Goal: Task Accomplishment & Management: Manage account settings

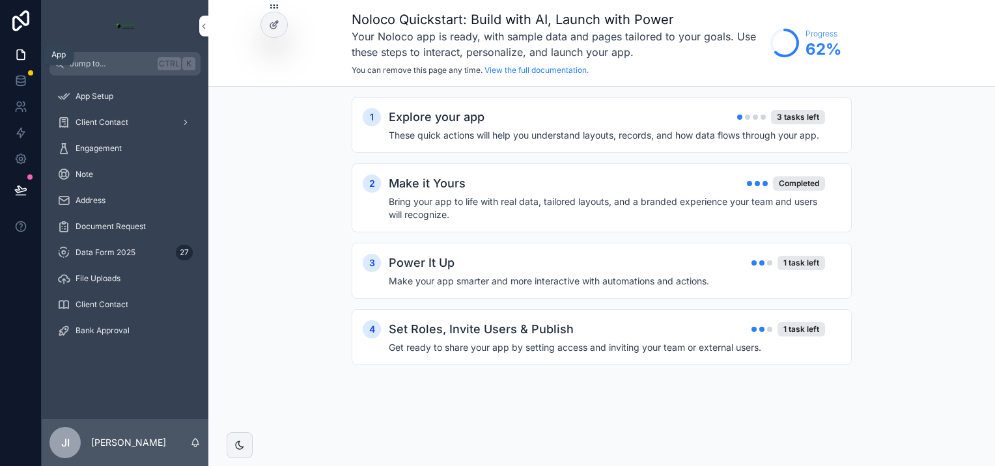
click at [24, 57] on icon at bounding box center [21, 55] width 8 height 10
click at [21, 83] on icon at bounding box center [20, 80] width 13 height 13
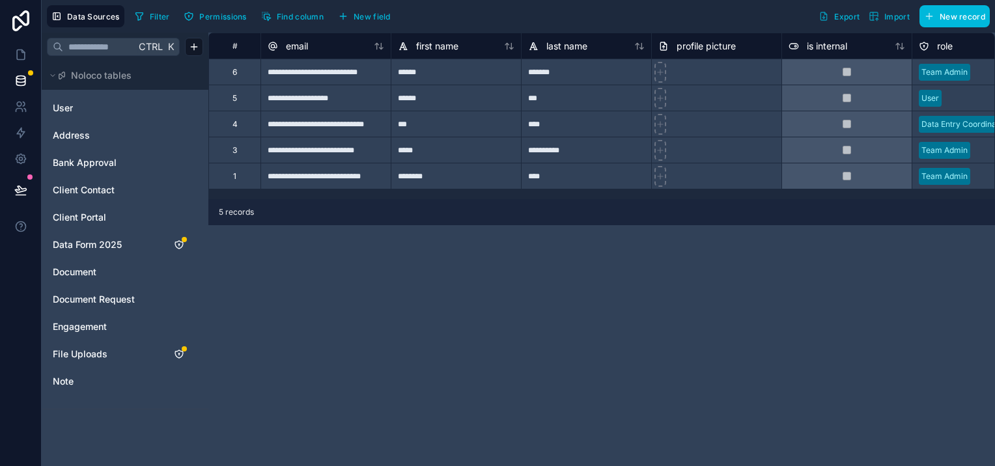
click at [99, 242] on span "Data Form 2025" at bounding box center [87, 244] width 69 height 13
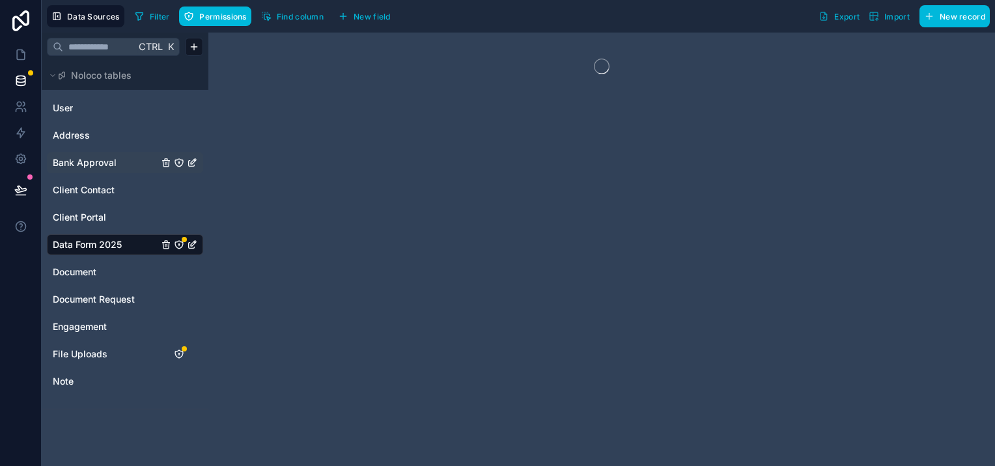
click at [89, 167] on span "Bank Approval" at bounding box center [85, 162] width 64 height 13
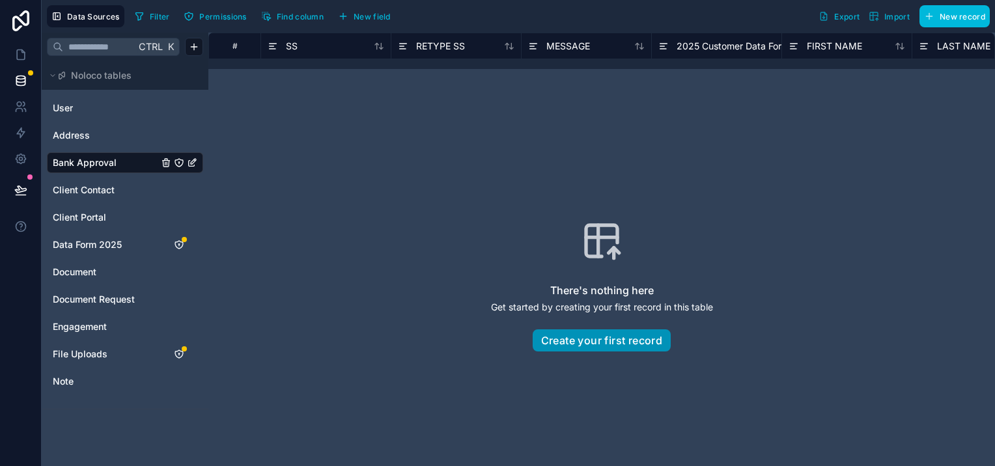
click at [606, 341] on button "Create your first record" at bounding box center [602, 341] width 139 height 22
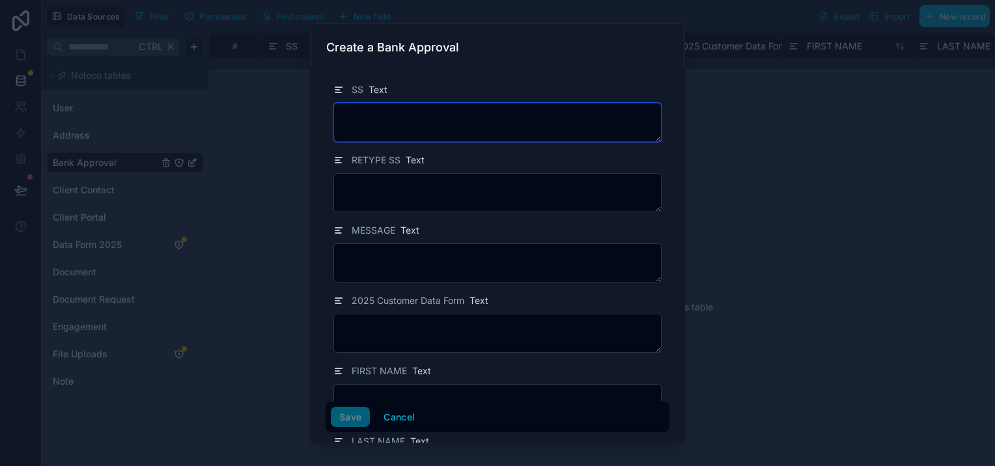
click at [446, 125] on textarea at bounding box center [497, 122] width 328 height 39
type textarea "*********"
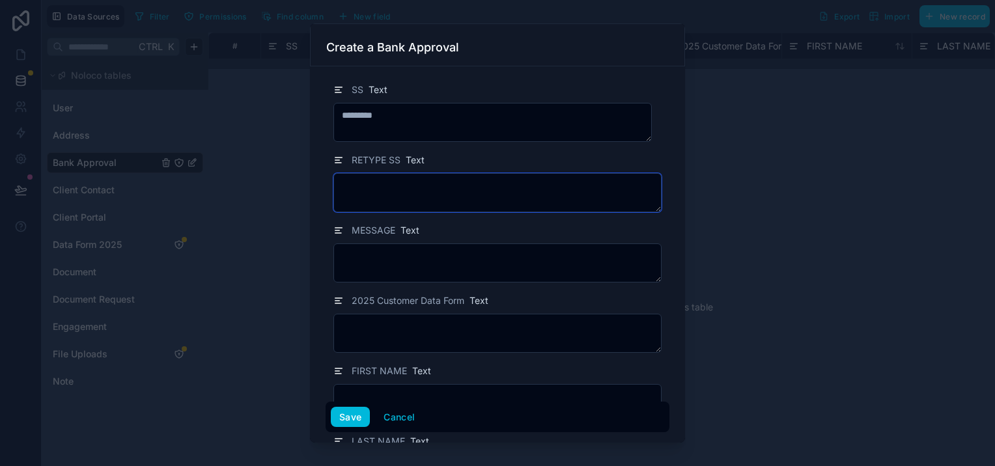
click at [375, 195] on textarea at bounding box center [497, 192] width 328 height 39
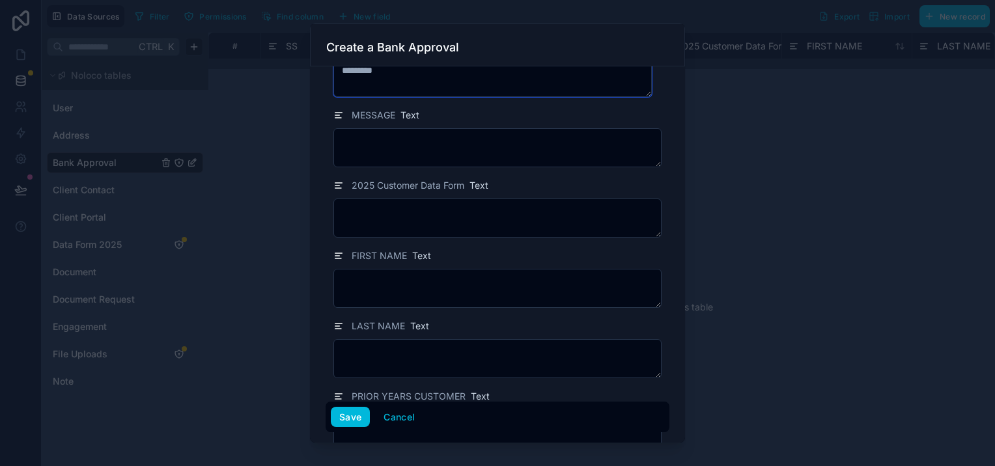
scroll to position [130, 0]
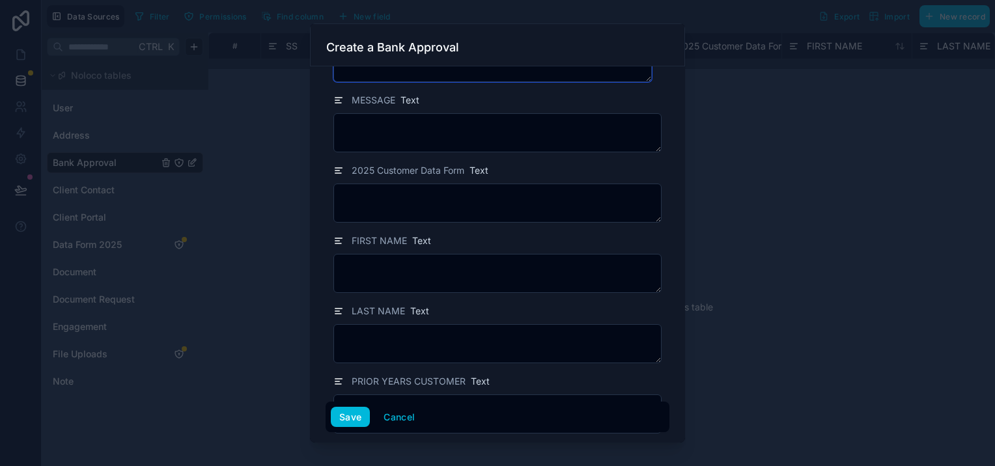
type textarea "*********"
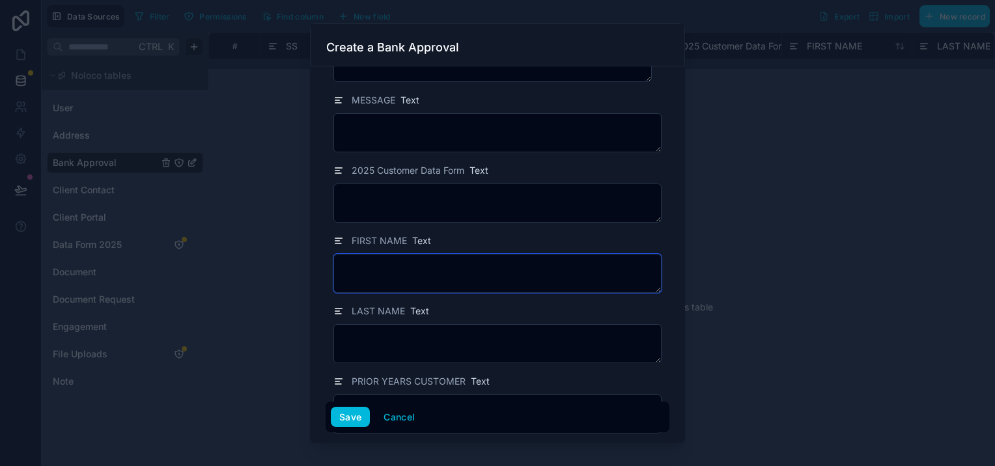
click at [488, 266] on textarea at bounding box center [497, 273] width 328 height 39
type textarea "******"
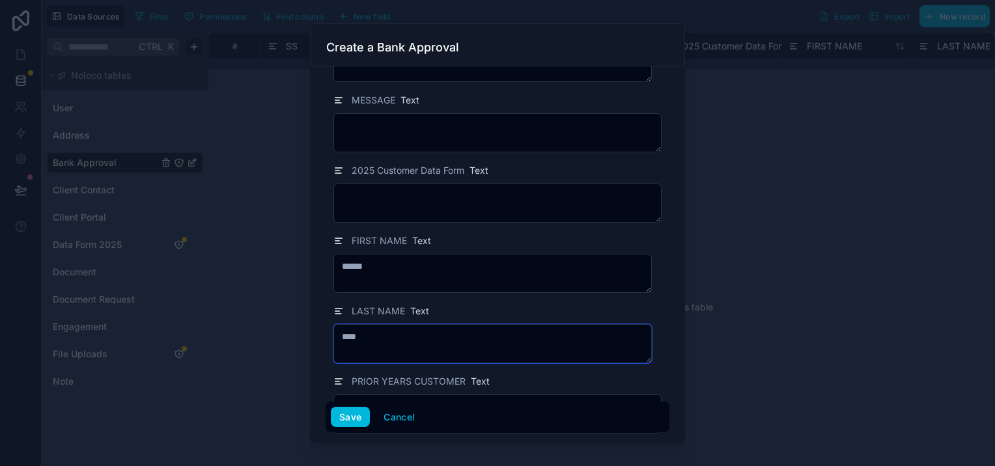
scroll to position [195, 0]
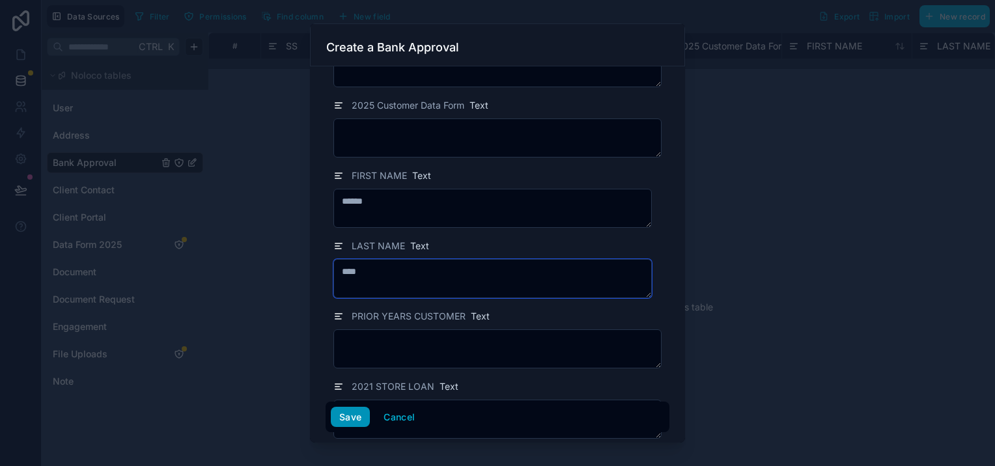
type textarea "****"
click at [358, 414] on button "Save" at bounding box center [350, 417] width 39 height 21
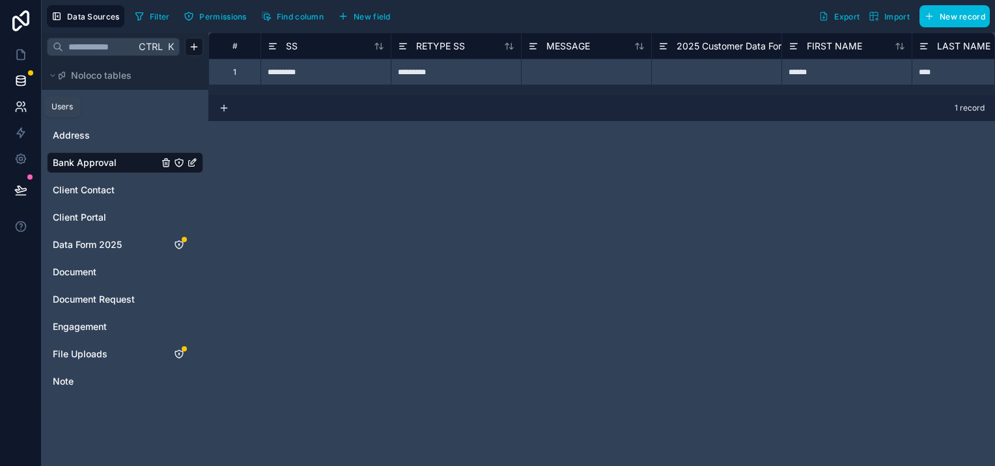
click at [20, 105] on icon at bounding box center [20, 106] width 13 height 13
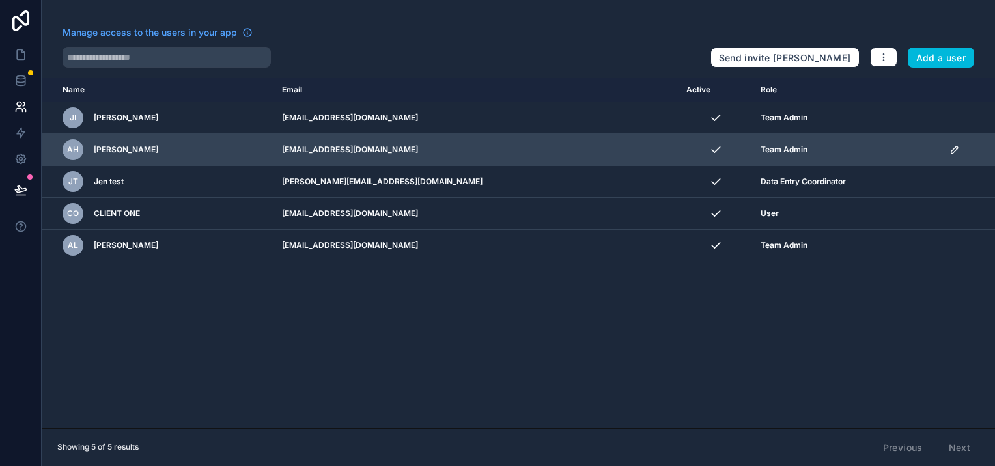
click at [951, 149] on icon "scrollable content" at bounding box center [954, 150] width 7 height 7
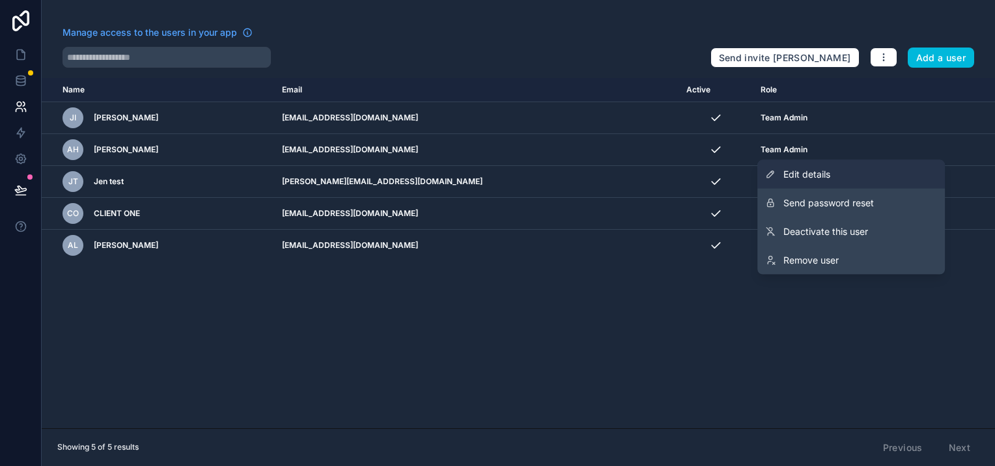
click at [805, 173] on span "Edit details" at bounding box center [807, 174] width 47 height 13
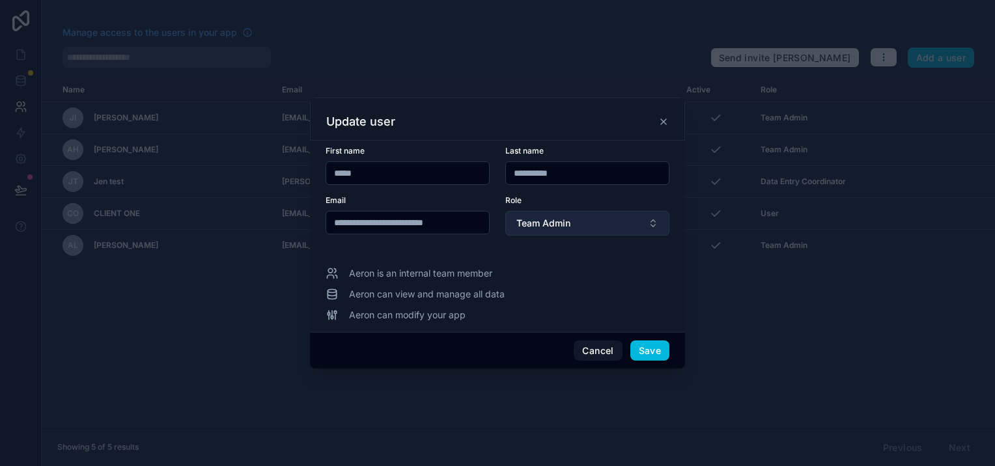
click at [634, 225] on button "Team Admin" at bounding box center [587, 223] width 164 height 25
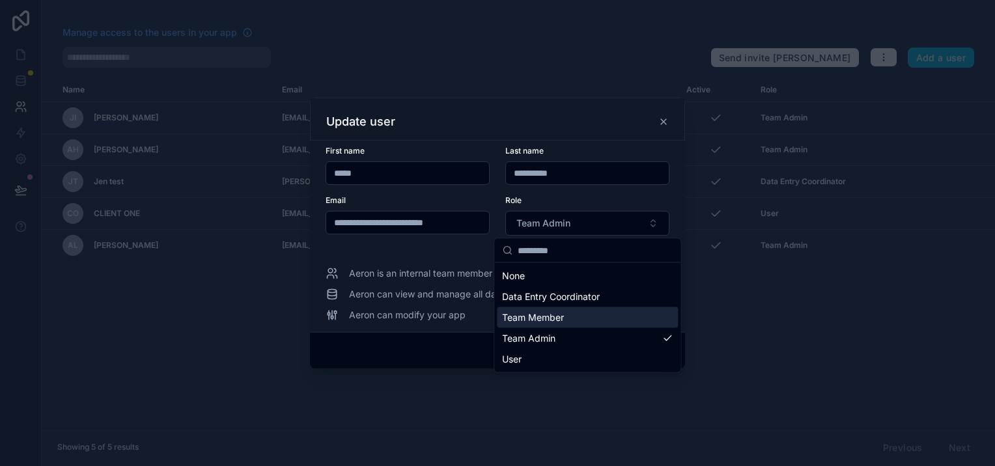
click at [556, 314] on span "Team Member" at bounding box center [533, 317] width 62 height 13
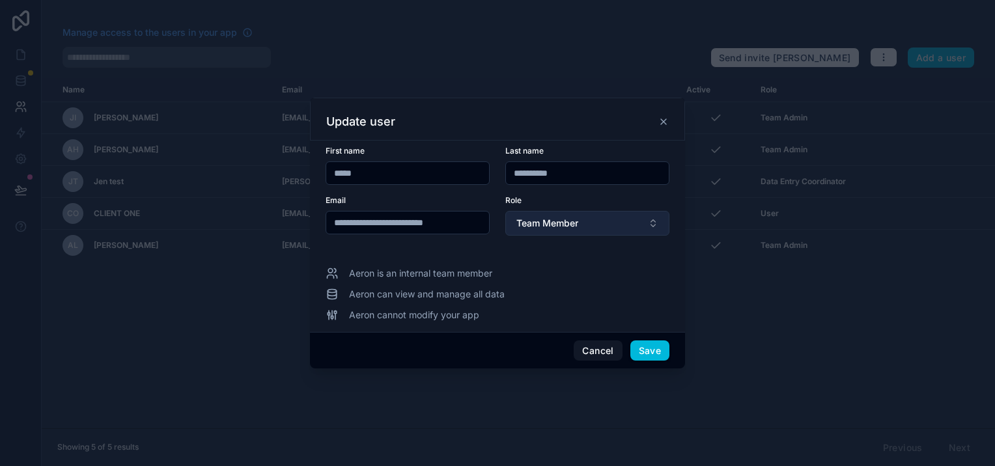
click at [576, 216] on button "Team Member" at bounding box center [587, 223] width 164 height 25
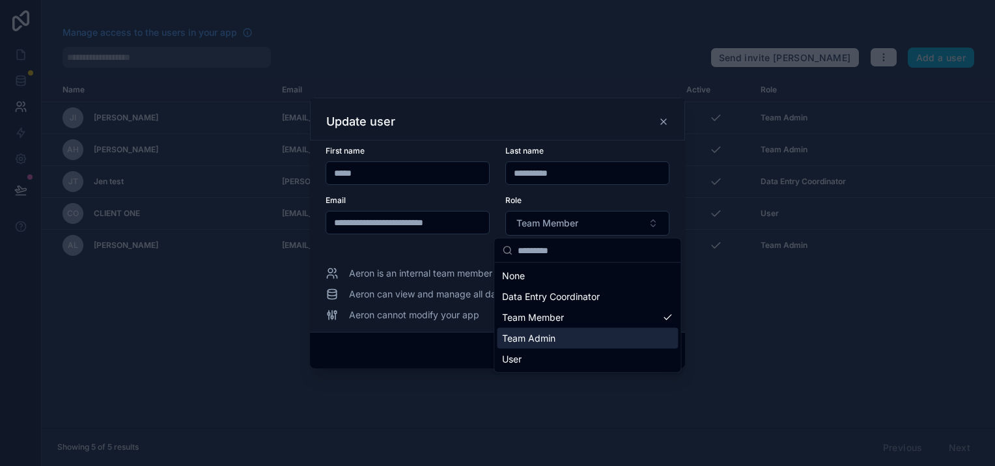
click at [528, 339] on span "Team Admin" at bounding box center [528, 338] width 53 height 13
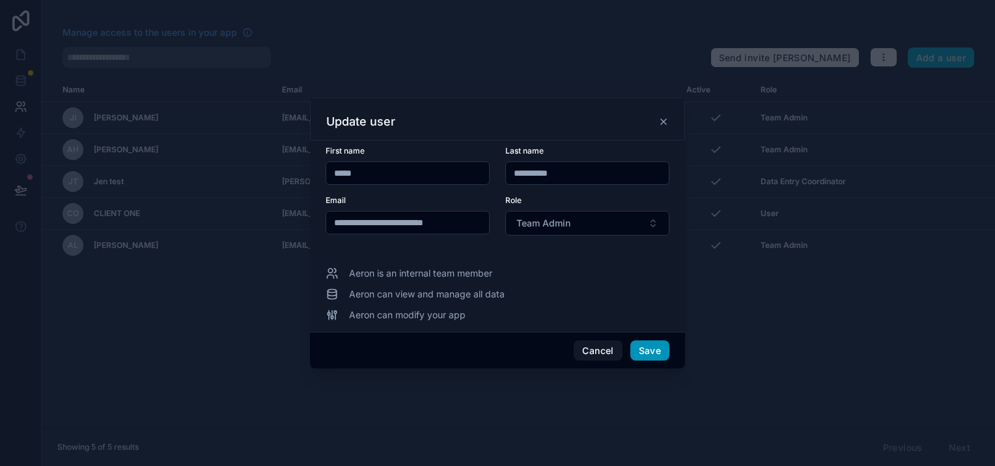
click at [648, 346] on button "Save" at bounding box center [649, 351] width 39 height 21
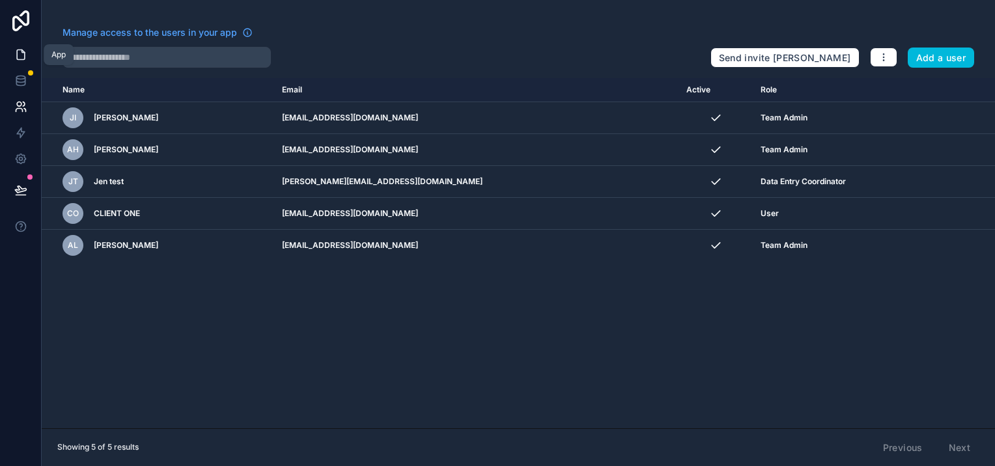
click at [25, 57] on icon at bounding box center [20, 54] width 13 height 13
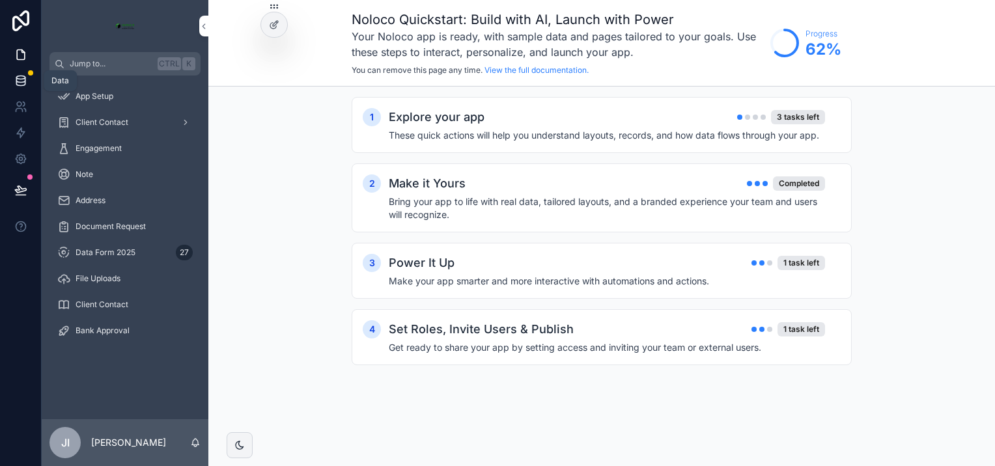
click at [22, 81] on icon at bounding box center [20, 80] width 13 height 13
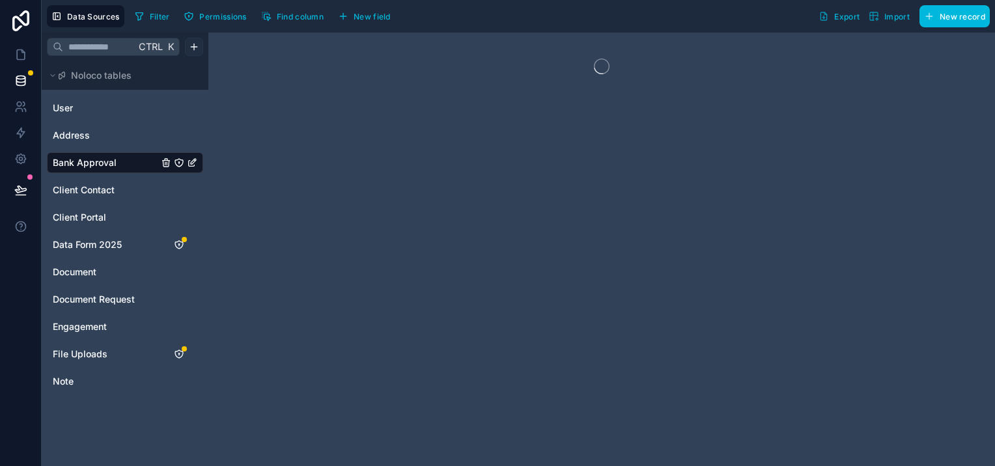
click at [193, 46] on html "Data Sources Filter Permissions Find column New field Export Import New record …" at bounding box center [497, 233] width 995 height 466
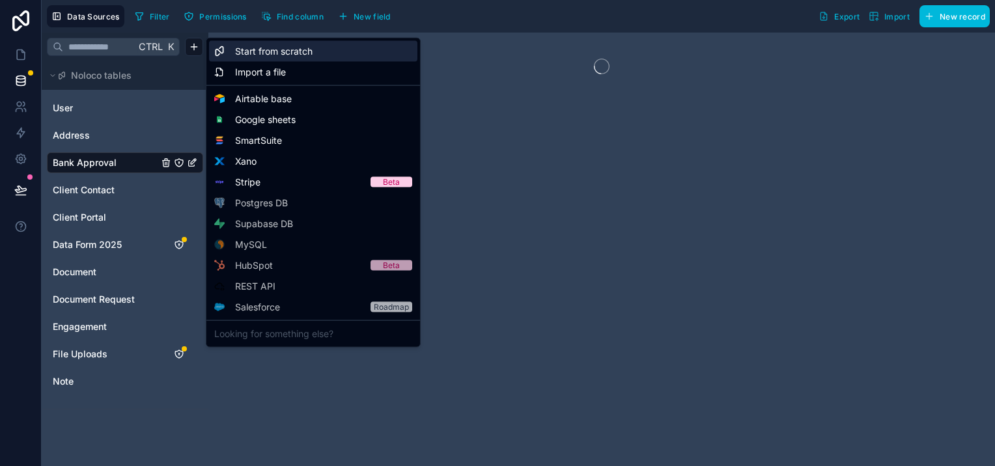
click at [340, 47] on div "Start from scratch" at bounding box center [313, 51] width 208 height 21
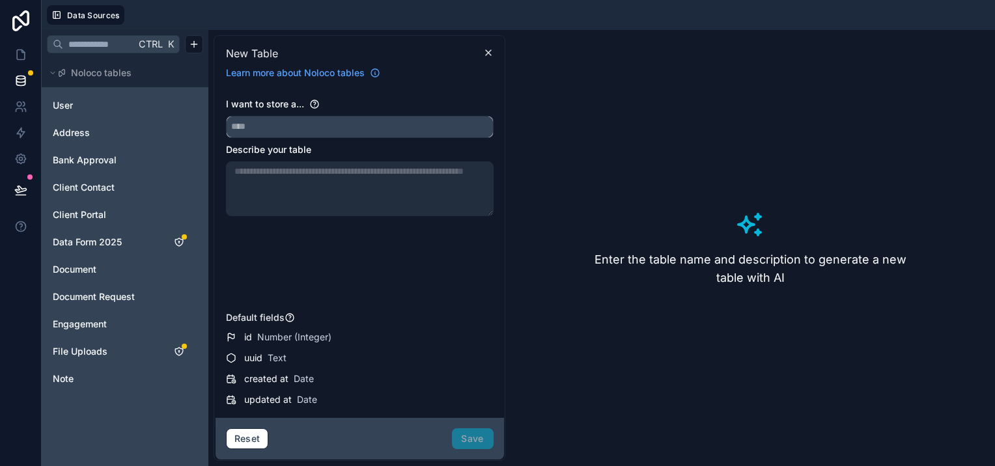
click at [356, 115] on div "I want to store a..." at bounding box center [360, 118] width 268 height 40
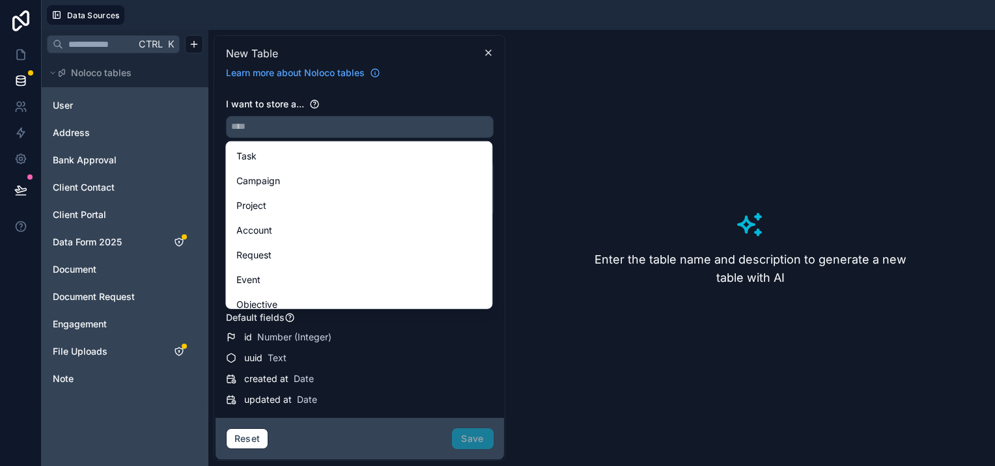
click at [614, 122] on div "Enter the table name and description to generate a new table with AI" at bounding box center [750, 248] width 479 height 426
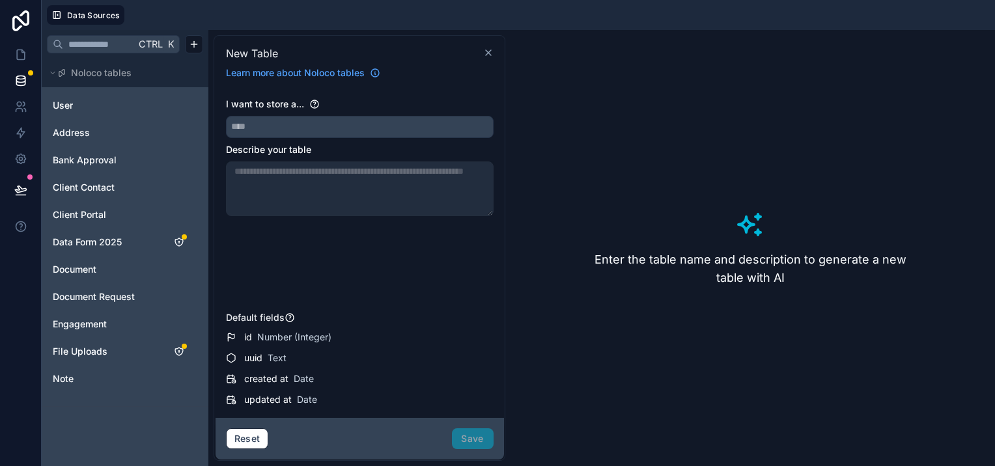
click at [487, 51] on icon at bounding box center [488, 53] width 10 height 10
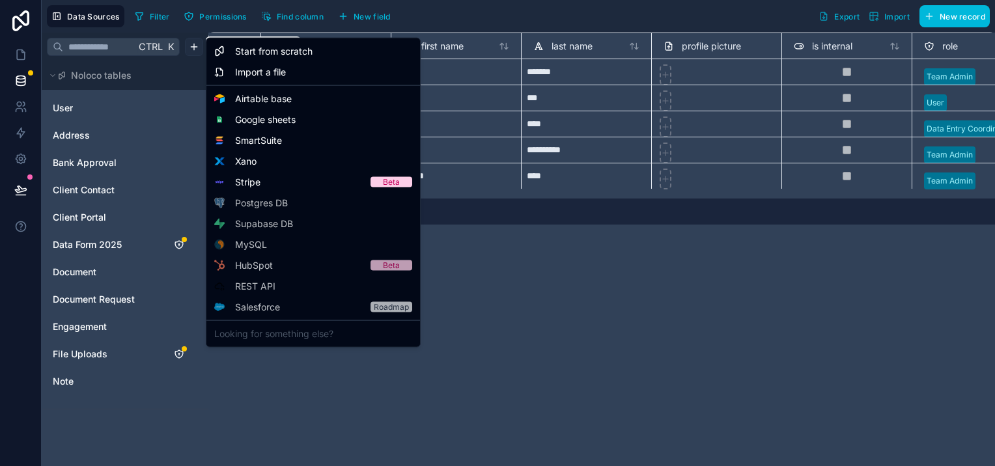
click at [193, 44] on html "**********" at bounding box center [497, 233] width 995 height 466
click at [247, 70] on span "Import a file" at bounding box center [260, 72] width 51 height 13
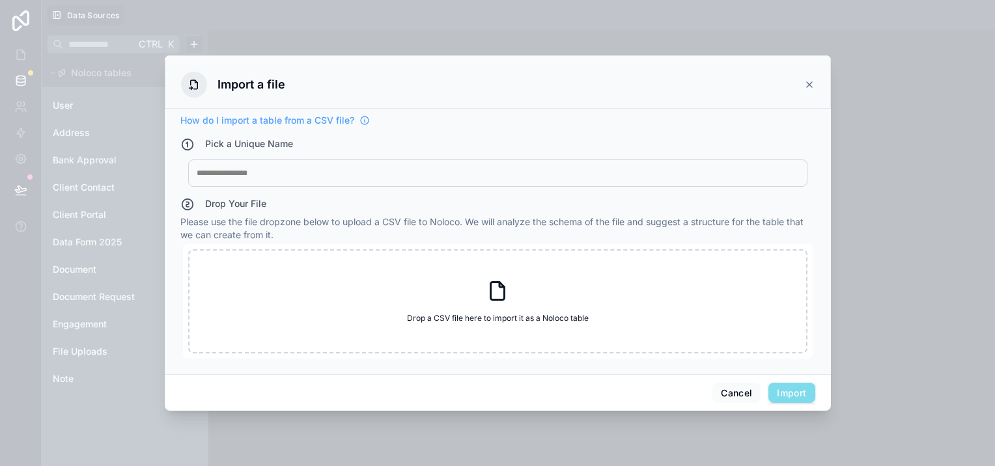
click at [320, 168] on div at bounding box center [498, 173] width 602 height 10
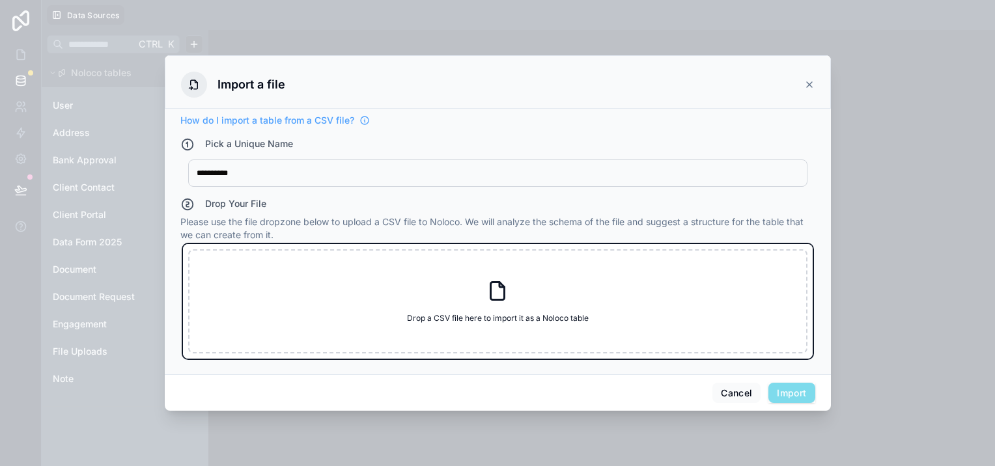
click at [497, 298] on icon at bounding box center [497, 290] width 23 height 23
click at [497, 304] on div "Drop a CSV file here to import it as a Noloco table Drop a CSV file here to imp…" at bounding box center [497, 301] width 619 height 104
type input "**********"
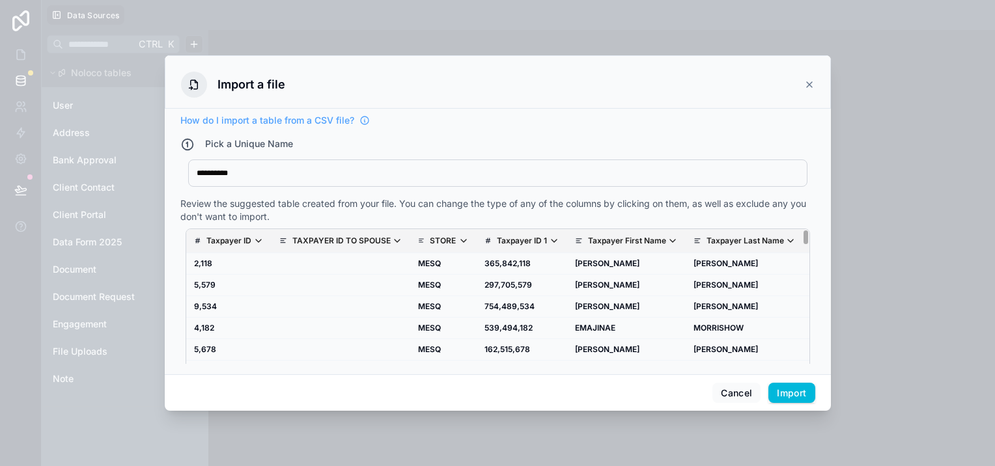
scroll to position [25, 0]
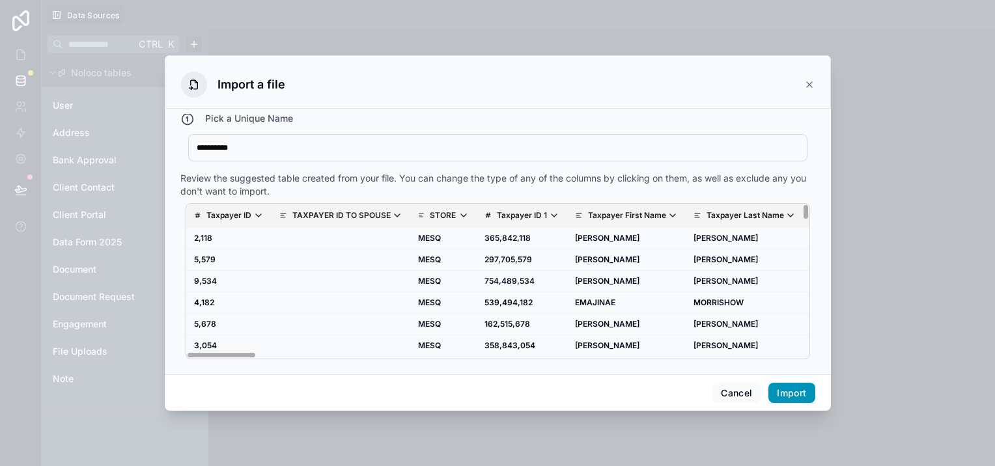
click at [780, 393] on button "Import" at bounding box center [792, 393] width 46 height 21
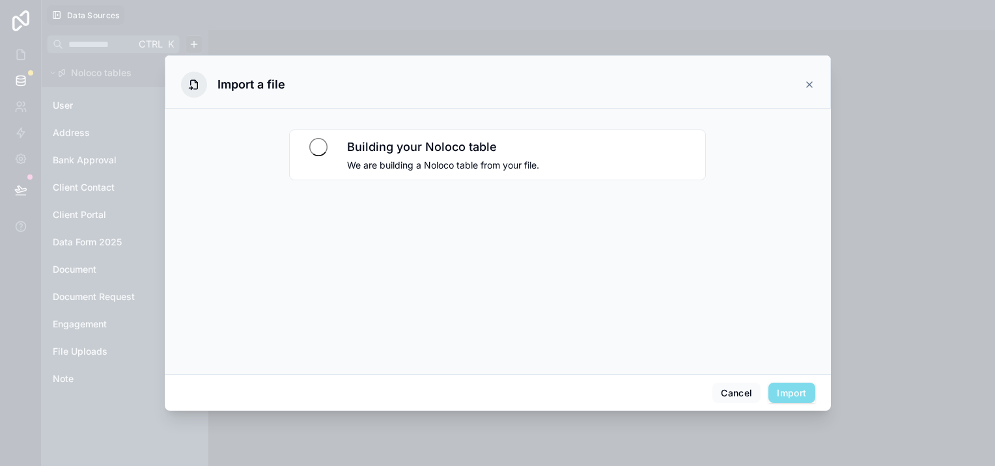
scroll to position [0, 0]
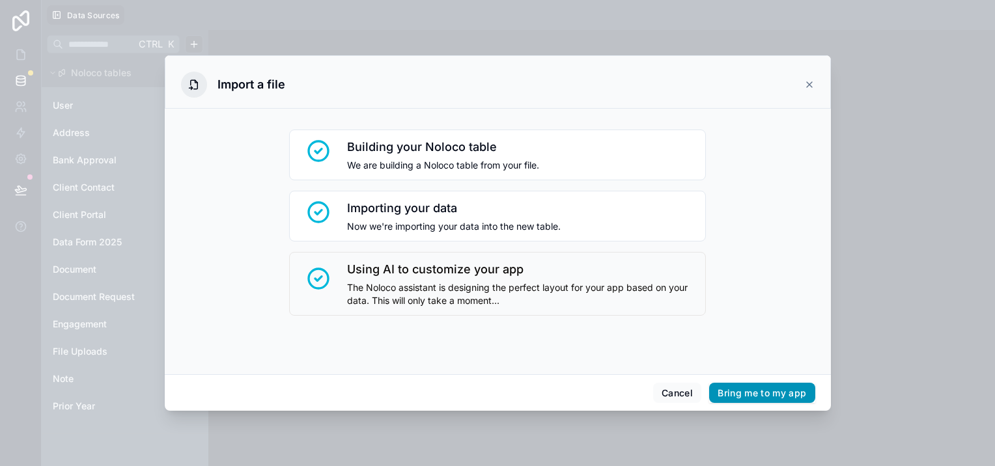
click at [771, 392] on button "Bring me to my app" at bounding box center [762, 393] width 106 height 21
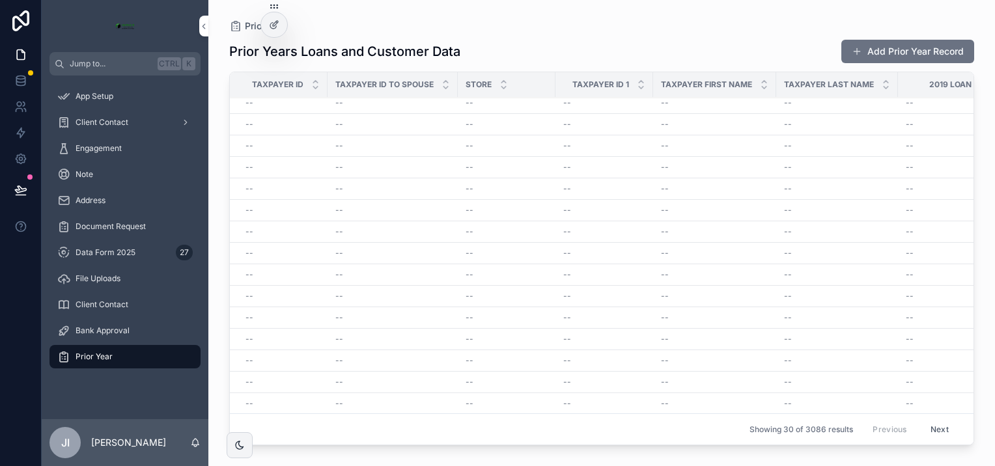
scroll to position [195, 0]
click at [933, 419] on button "Next" at bounding box center [940, 429] width 36 height 20
click at [22, 81] on icon at bounding box center [20, 80] width 8 height 5
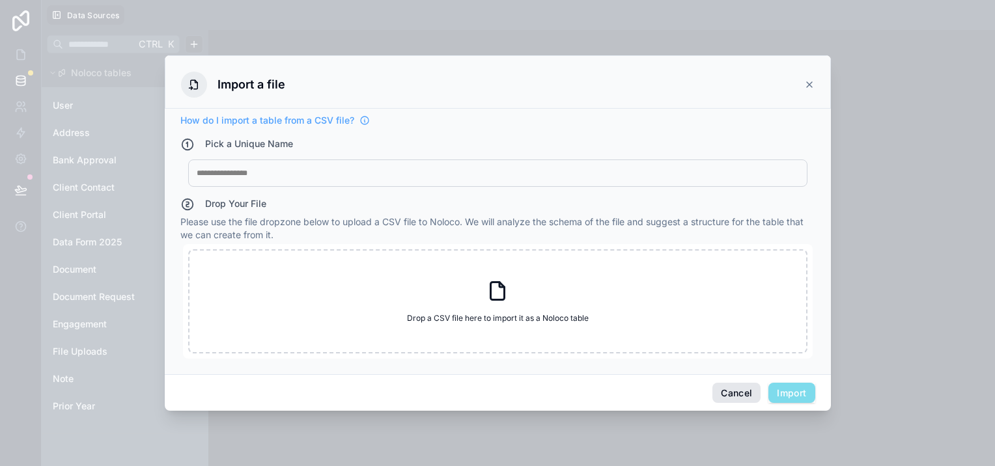
click at [725, 393] on button "Cancel" at bounding box center [737, 393] width 48 height 21
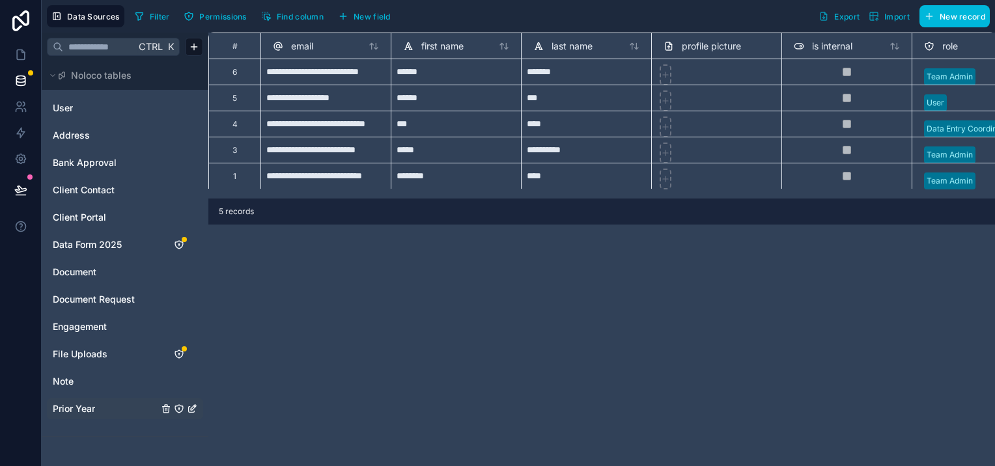
click at [72, 406] on span "Prior Year" at bounding box center [74, 408] width 42 height 13
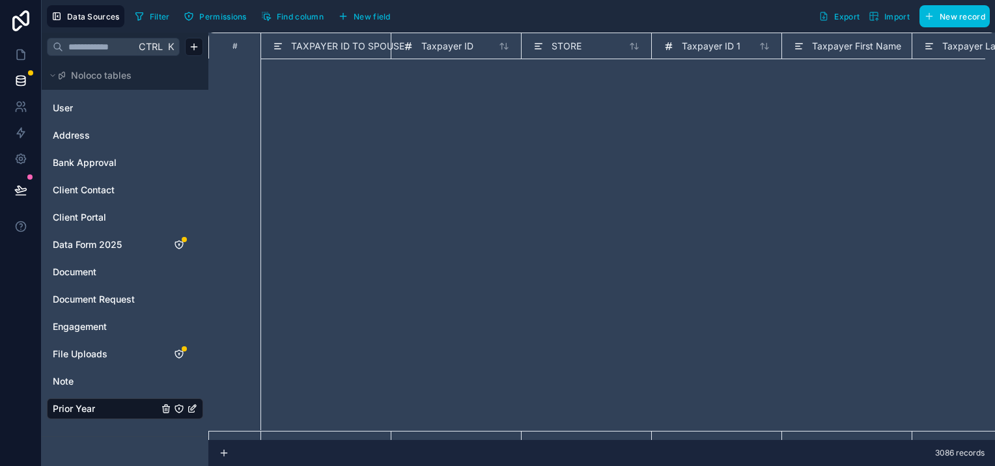
scroll to position [6596, 0]
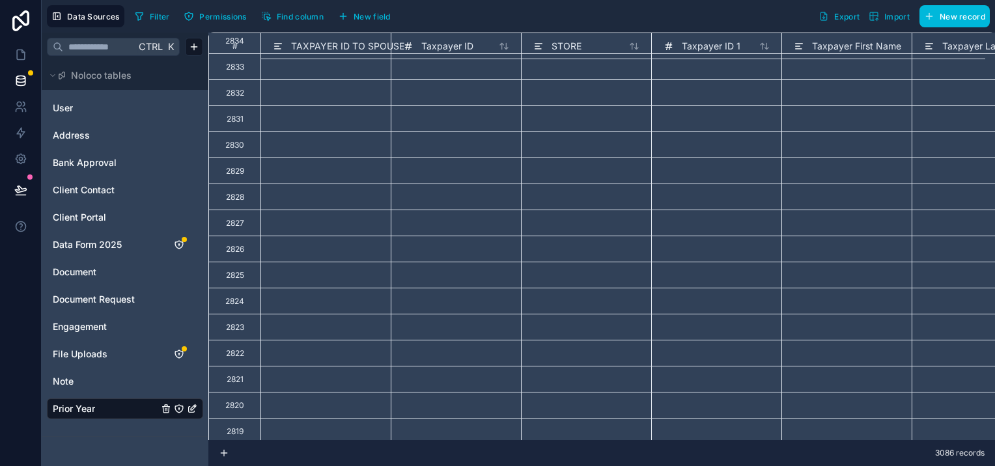
click at [177, 412] on icon "Prior Year" at bounding box center [179, 409] width 8 height 8
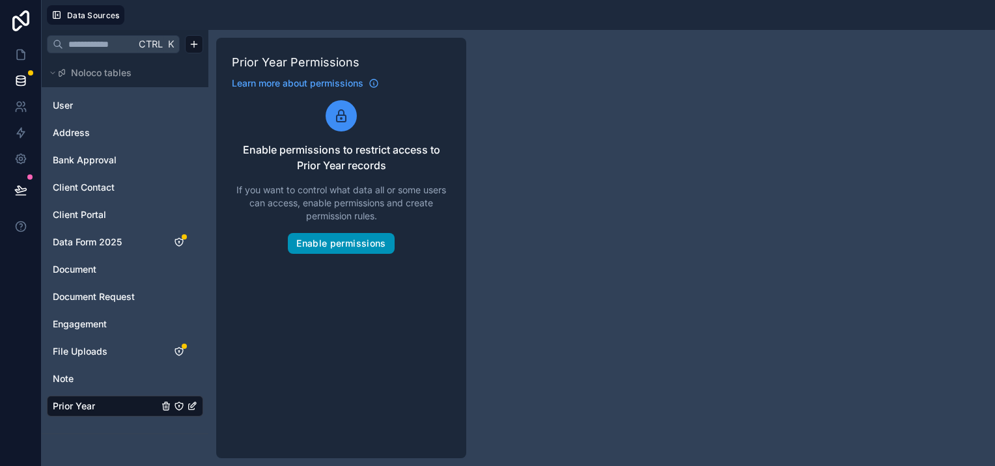
click at [358, 238] on button "Enable permissions" at bounding box center [341, 243] width 106 height 21
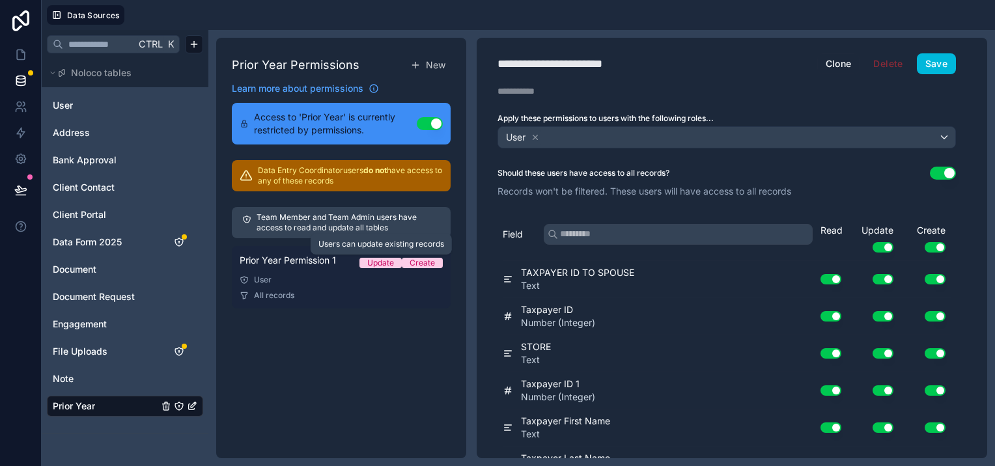
click at [381, 261] on div "Update" at bounding box center [380, 263] width 27 height 10
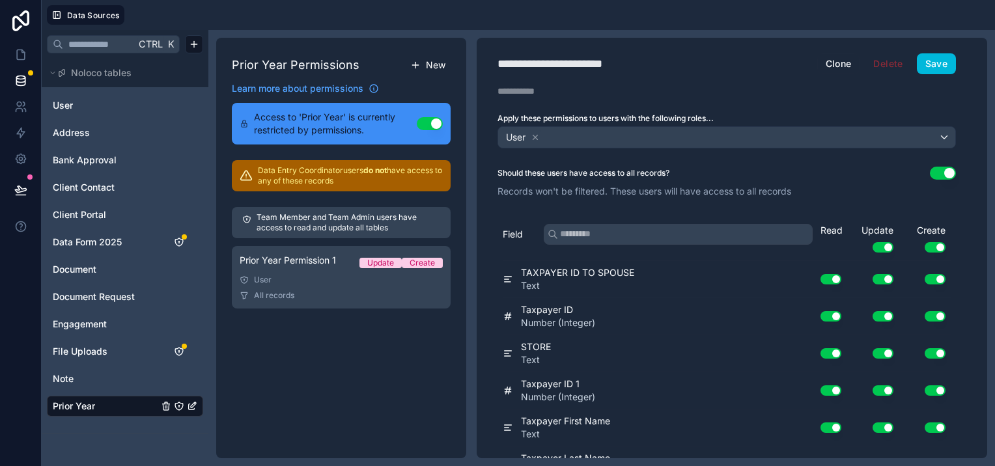
click at [429, 65] on span "New" at bounding box center [436, 65] width 20 height 13
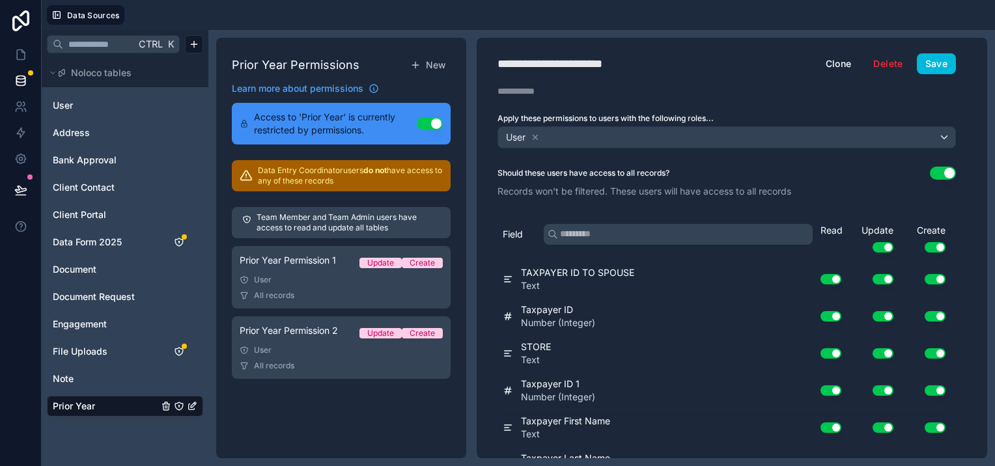
click at [191, 402] on icon "Prior Year" at bounding box center [192, 406] width 10 height 10
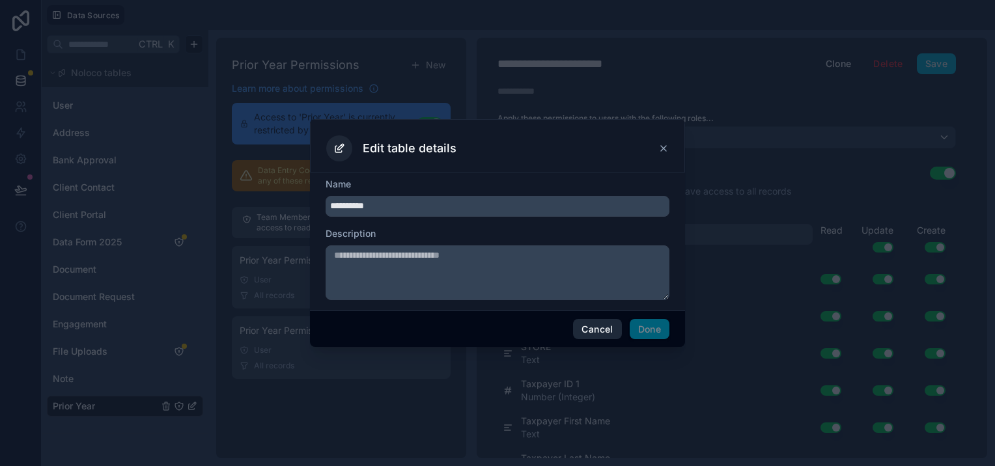
click at [595, 325] on button "Cancel" at bounding box center [597, 329] width 48 height 21
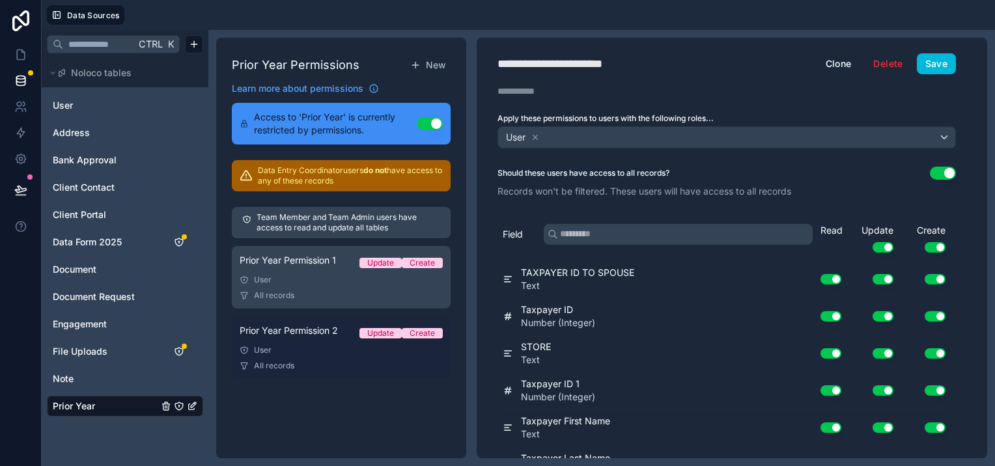
click at [258, 349] on div "User" at bounding box center [341, 350] width 203 height 10
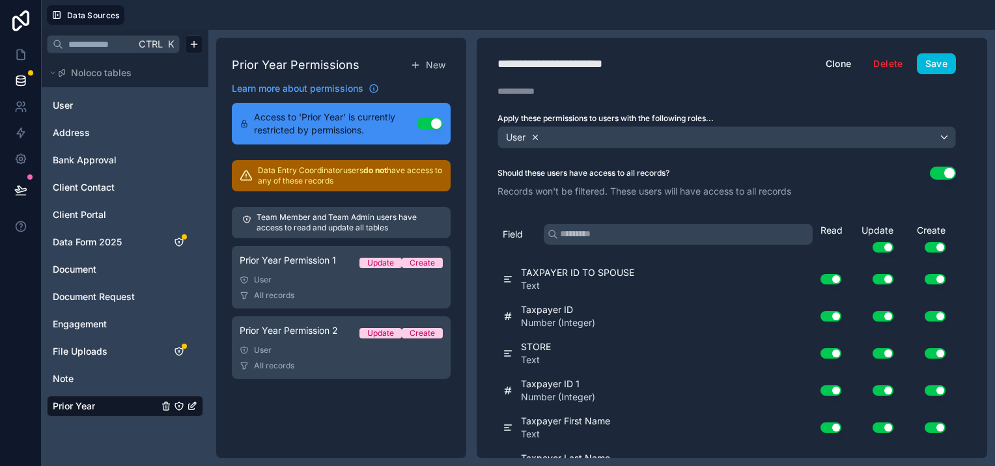
click at [534, 134] on icon at bounding box center [535, 137] width 9 height 9
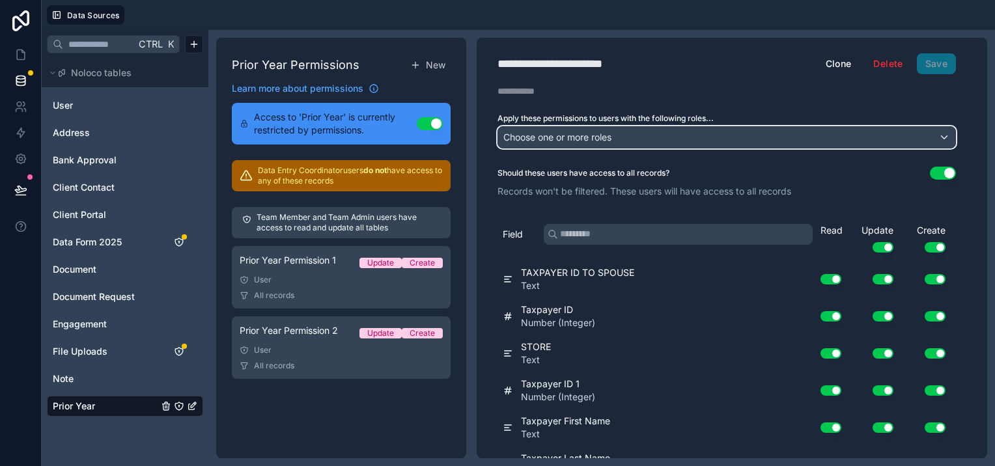
click at [737, 137] on div "Choose one or more roles" at bounding box center [726, 137] width 457 height 21
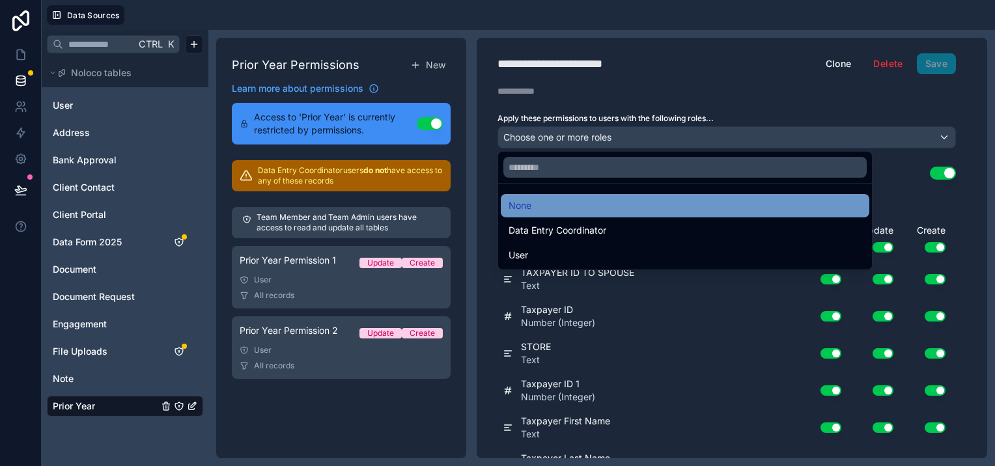
click at [581, 201] on div "None" at bounding box center [685, 206] width 353 height 16
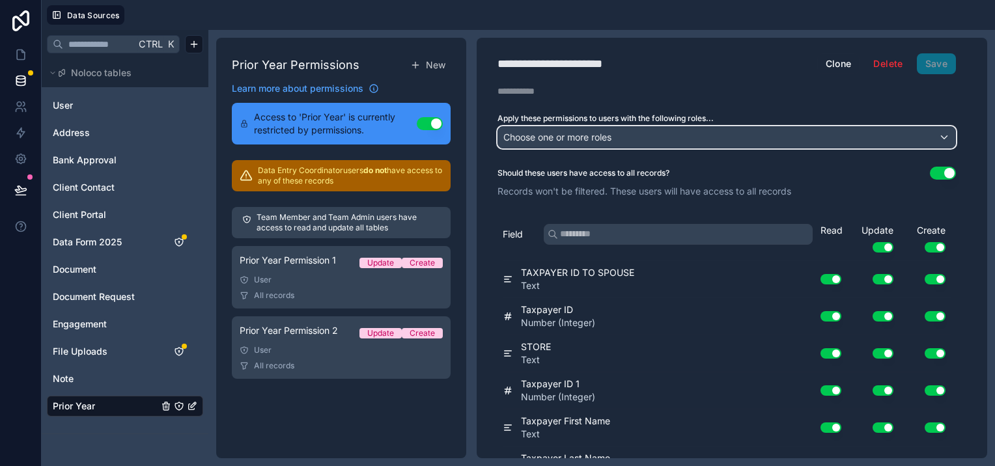
click at [727, 138] on div "Choose one or more roles" at bounding box center [726, 137] width 457 height 21
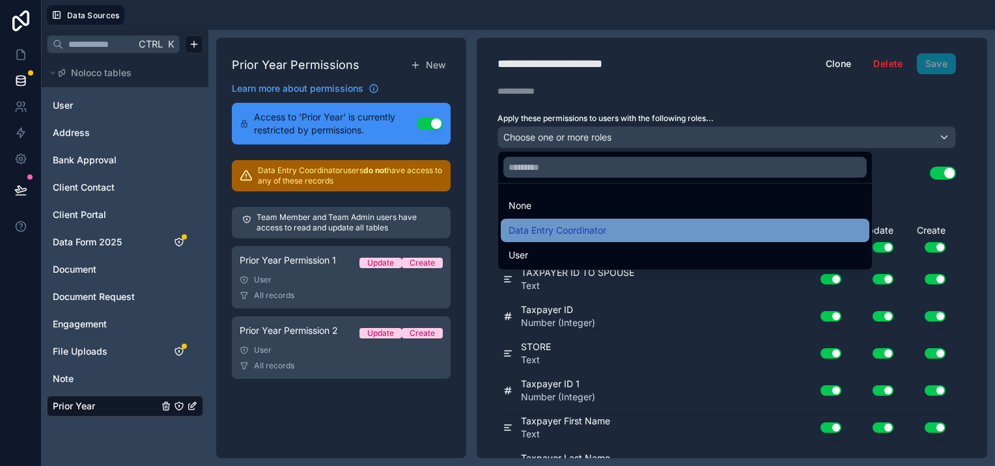
click at [630, 227] on div "Data Entry Coordinator" at bounding box center [685, 231] width 353 height 16
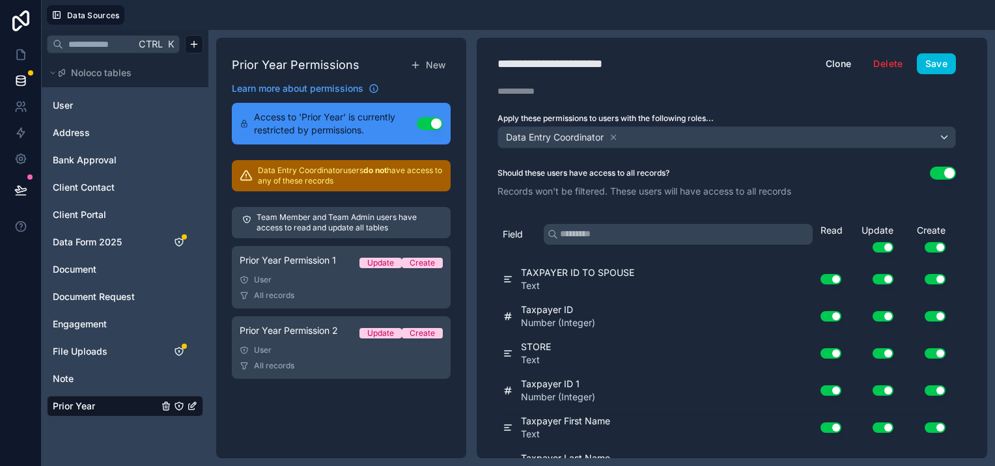
click at [940, 167] on button "Use setting" at bounding box center [943, 173] width 26 height 13
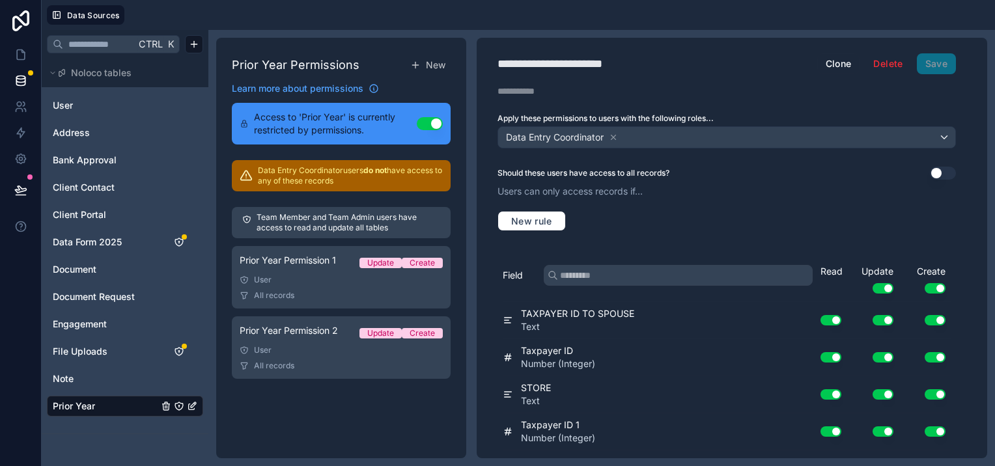
click at [85, 404] on span "Prior Year" at bounding box center [74, 406] width 42 height 13
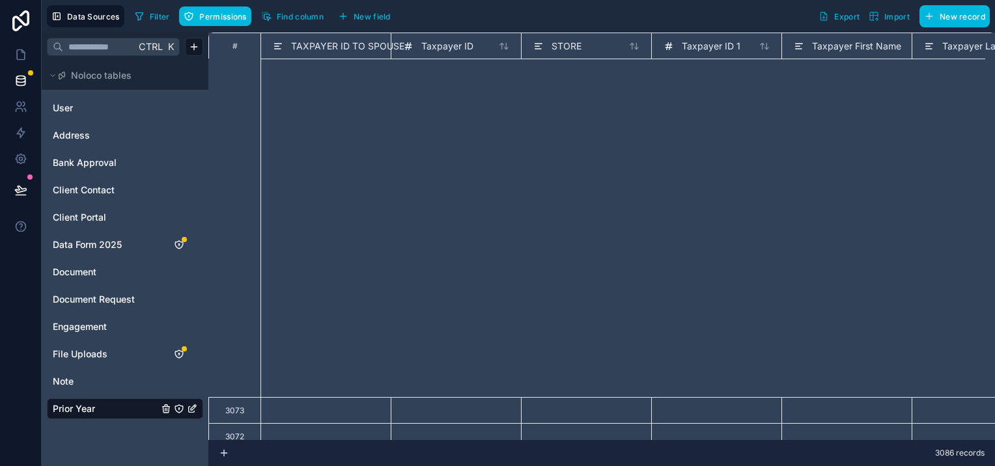
scroll to position [521, 0]
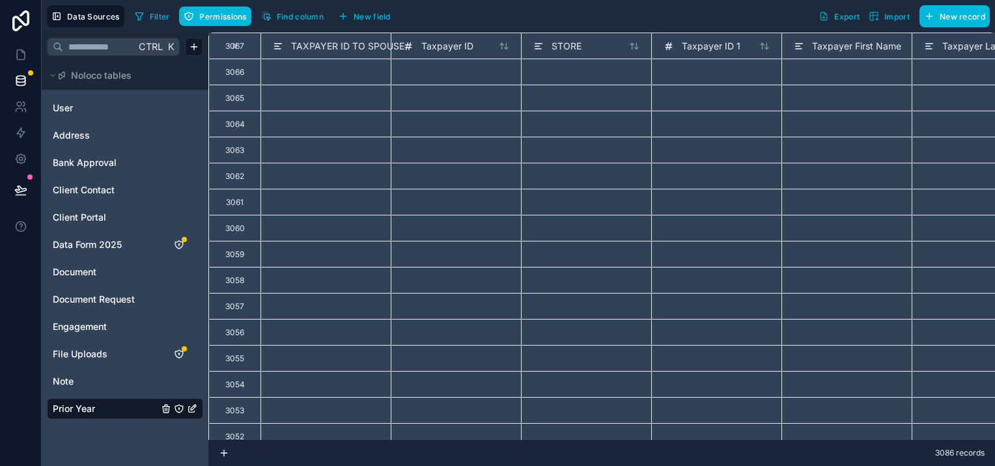
click at [221, 453] on icon at bounding box center [224, 453] width 10 height 10
click at [159, 16] on span "Filter" at bounding box center [160, 17] width 20 height 10
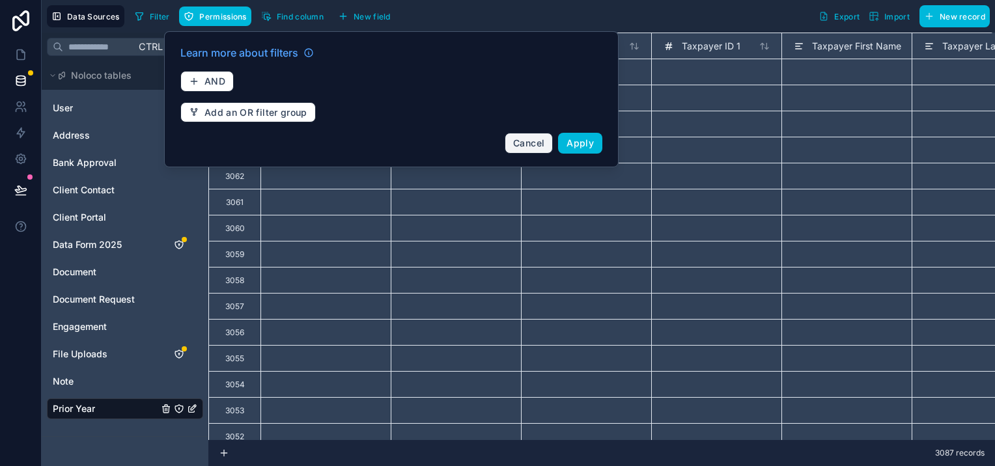
click at [523, 145] on span "Cancel" at bounding box center [528, 142] width 31 height 11
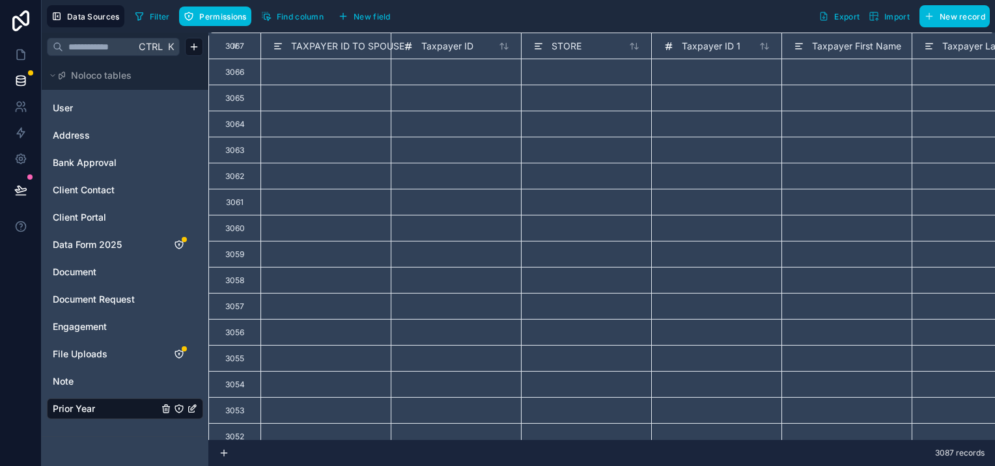
drag, startPoint x: 840, startPoint y: 16, endPoint x: 833, endPoint y: 19, distance: 7.0
click at [840, 16] on span "Export" at bounding box center [846, 17] width 25 height 10
click at [903, 16] on span "Import" at bounding box center [896, 17] width 25 height 10
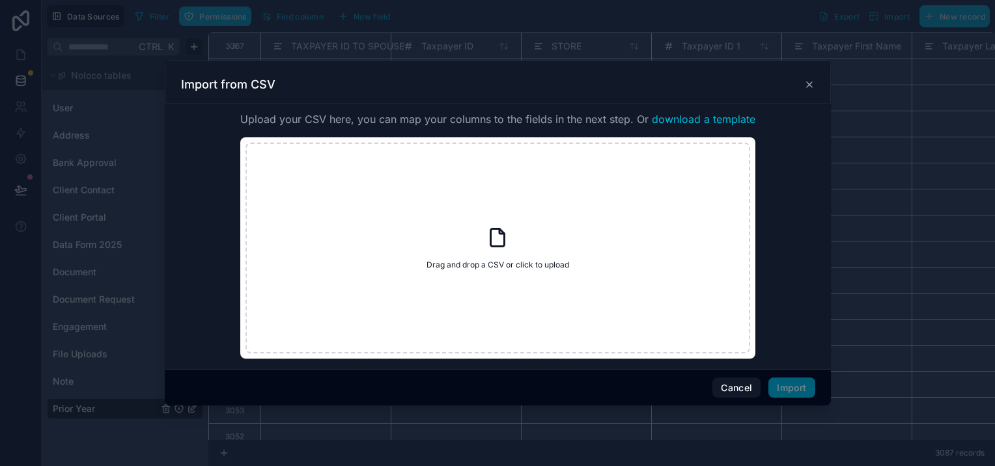
click at [505, 247] on icon at bounding box center [497, 237] width 23 height 23
type input "**********"
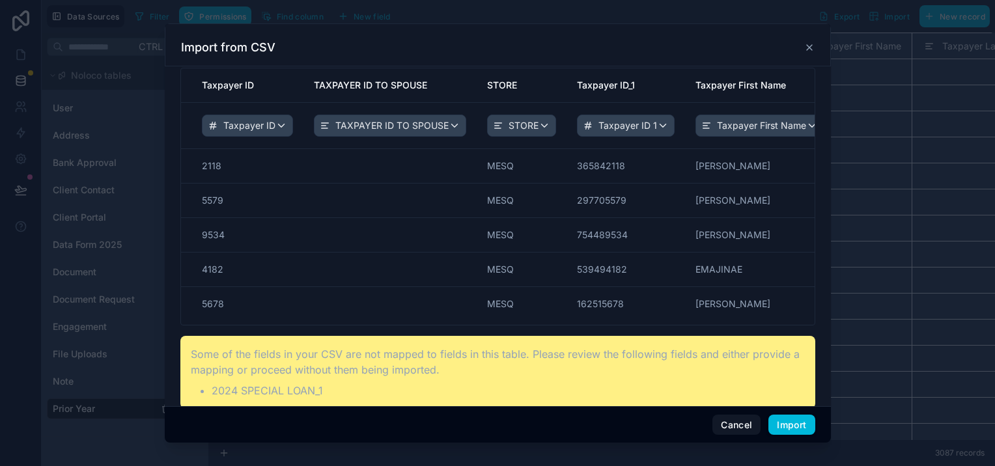
scroll to position [86, 0]
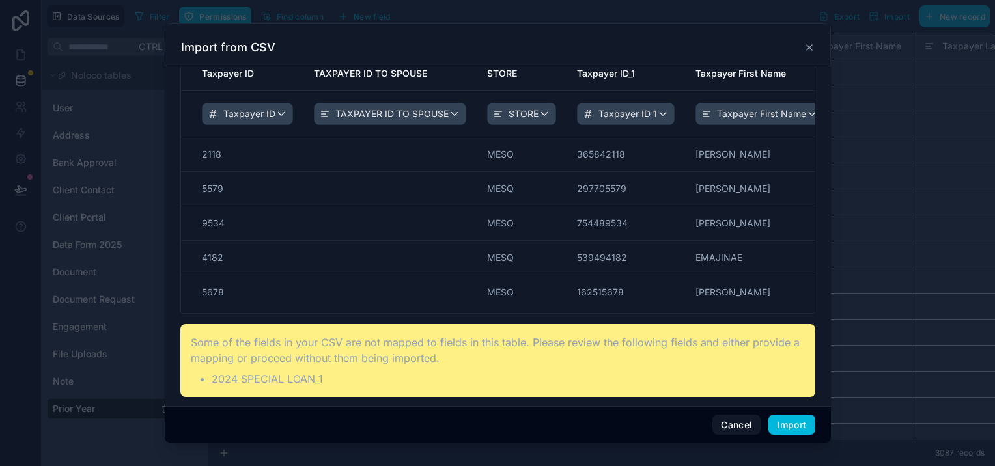
click at [550, 403] on div "File : noloco_import_CustomerDatabase.csv Rows : 3086 Columns : 50 Please map t…" at bounding box center [498, 236] width 666 height 340
click at [741, 397] on div "File : noloco_import_CustomerDatabase.csv Rows : 3086 Columns : 50 Please map t…" at bounding box center [498, 236] width 666 height 340
click at [756, 337] on p "Some of the fields in your CSV are not mapped to fields in this table. Please r…" at bounding box center [498, 350] width 614 height 31
click at [752, 130] on th "Taxpayer First Name" at bounding box center [759, 114] width 149 height 46
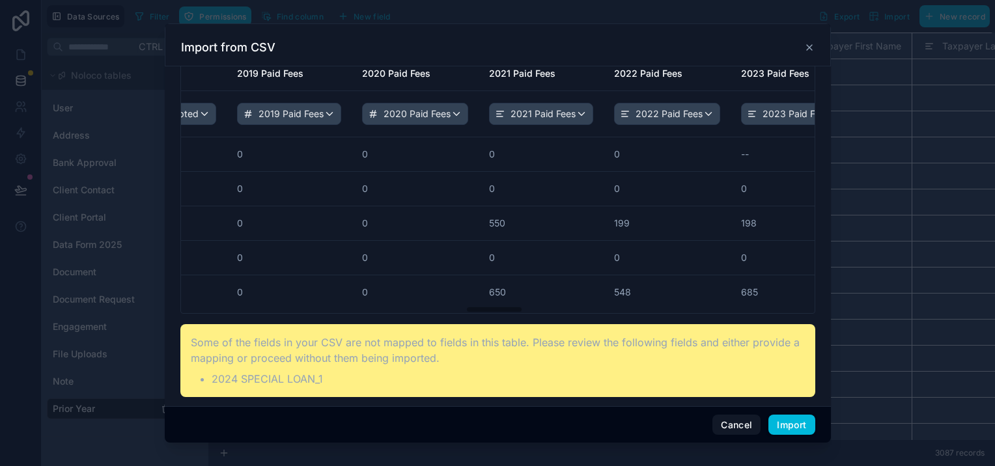
scroll to position [0, 3152]
click at [793, 427] on button "Import" at bounding box center [792, 425] width 46 height 21
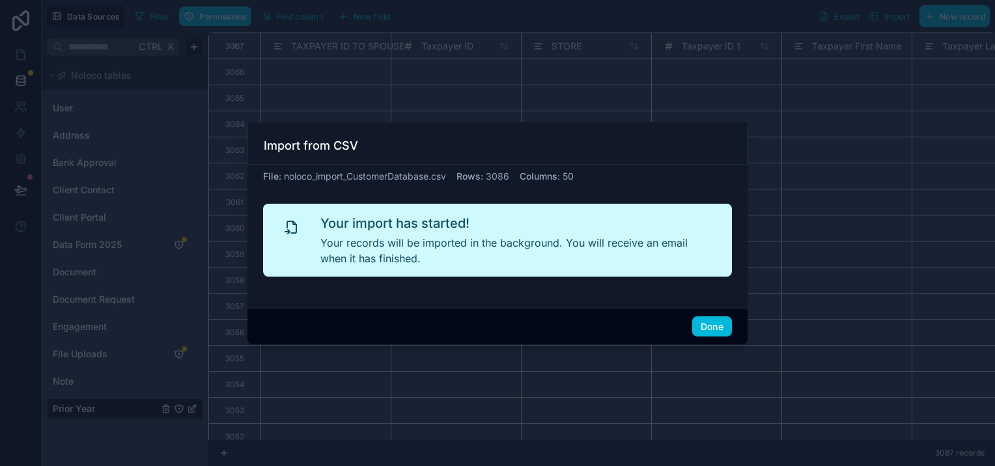
scroll to position [0, 0]
click at [705, 324] on button "Done" at bounding box center [712, 327] width 40 height 21
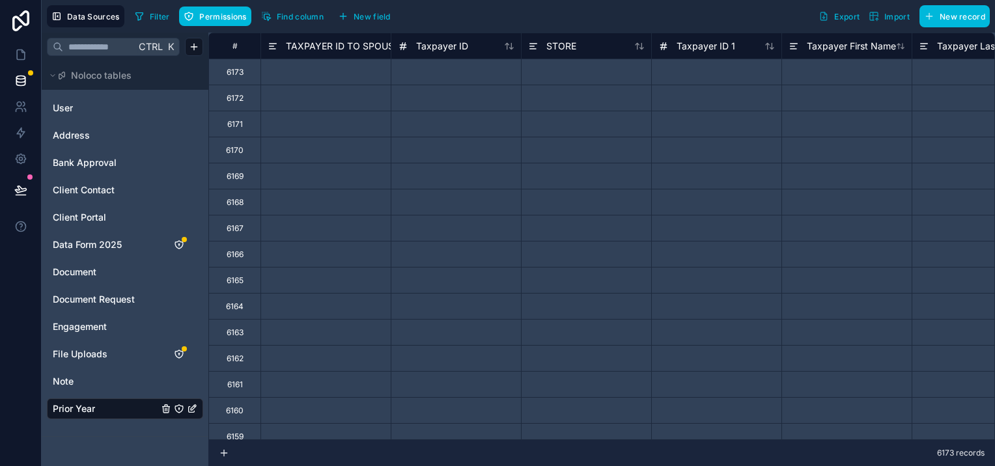
click at [847, 16] on span "Export" at bounding box center [846, 17] width 25 height 10
click at [575, 24] on div "Filter Permissions Find column New field Export Import New record" at bounding box center [560, 16] width 860 height 22
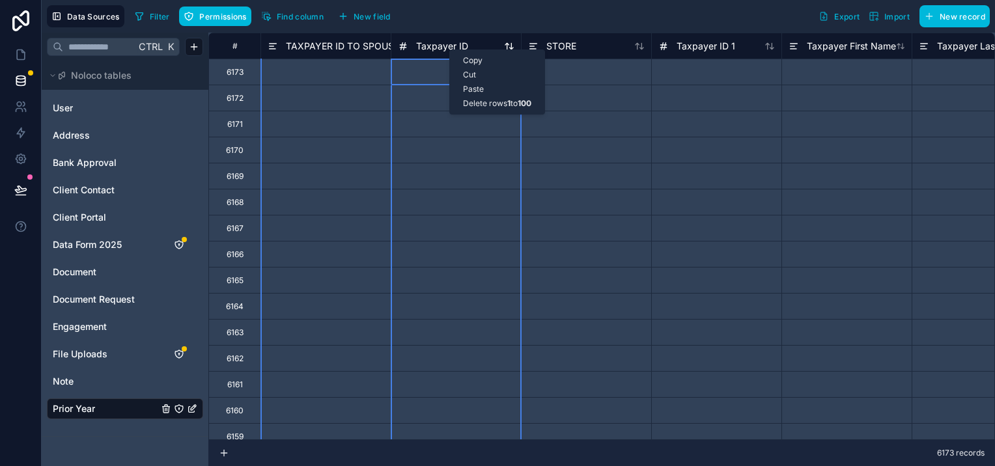
click at [440, 44] on span "Taxpayer ID" at bounding box center [442, 46] width 52 height 13
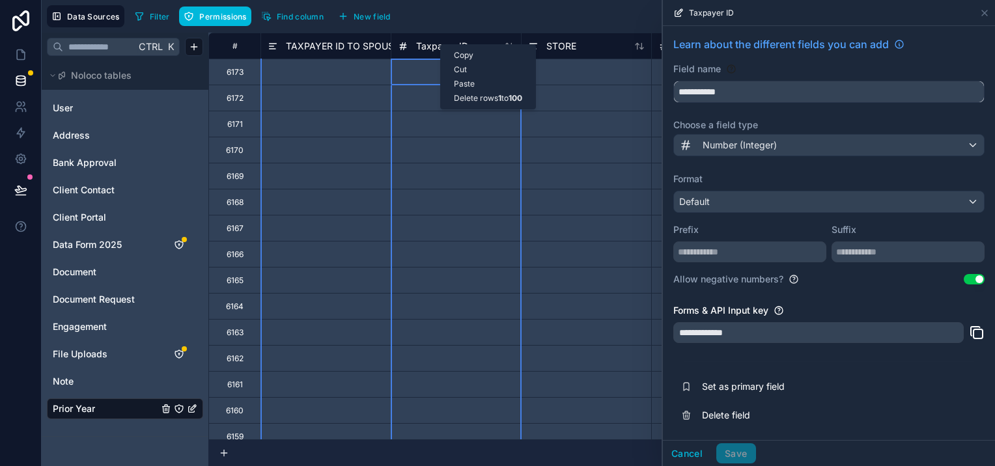
click at [690, 89] on input "**********" at bounding box center [829, 91] width 310 height 21
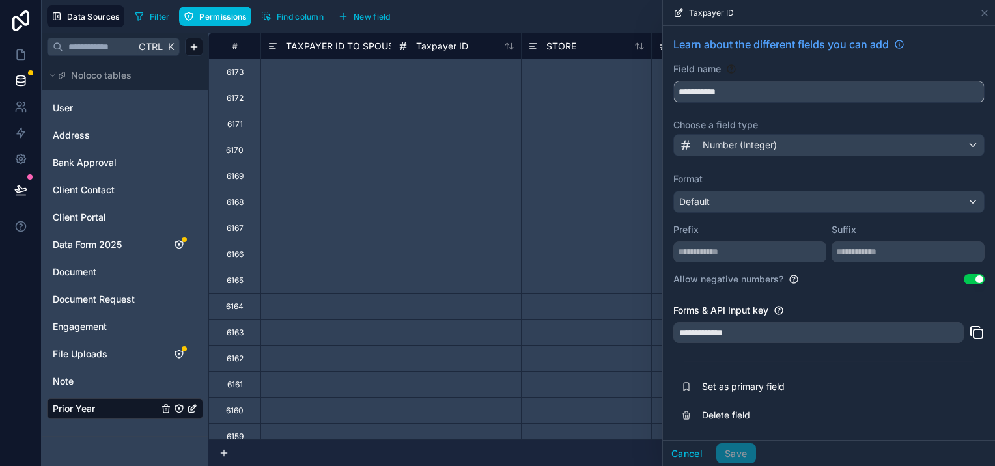
drag, startPoint x: 716, startPoint y: 91, endPoint x: 658, endPoint y: 80, distance: 59.0
click at [658, 80] on div "**********" at bounding box center [518, 233] width 953 height 466
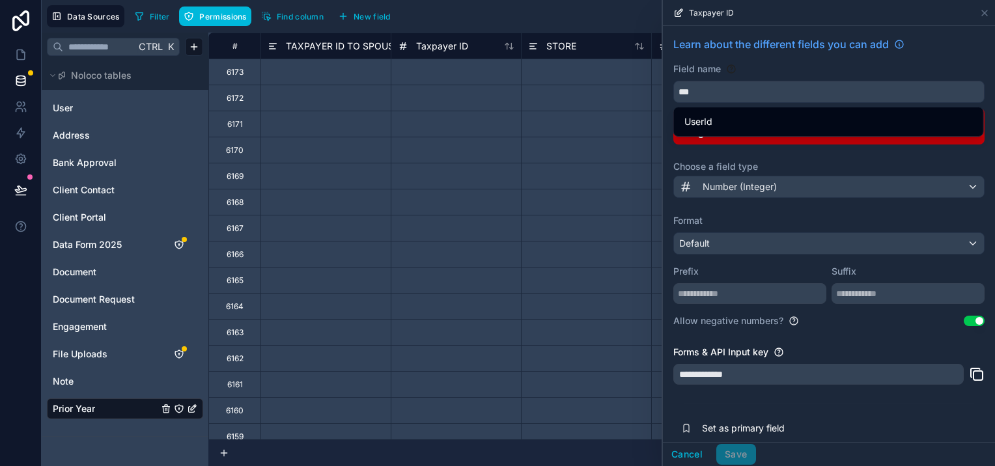
click at [952, 169] on label "Choose a field type" at bounding box center [828, 166] width 311 height 13
click at [956, 66] on div "Field name" at bounding box center [828, 69] width 311 height 13
drag, startPoint x: 933, startPoint y: 164, endPoint x: 925, endPoint y: 147, distance: 18.4
click at [932, 159] on div "**********" at bounding box center [829, 254] width 332 height 456
click at [922, 147] on div "**********" at bounding box center [829, 254] width 332 height 456
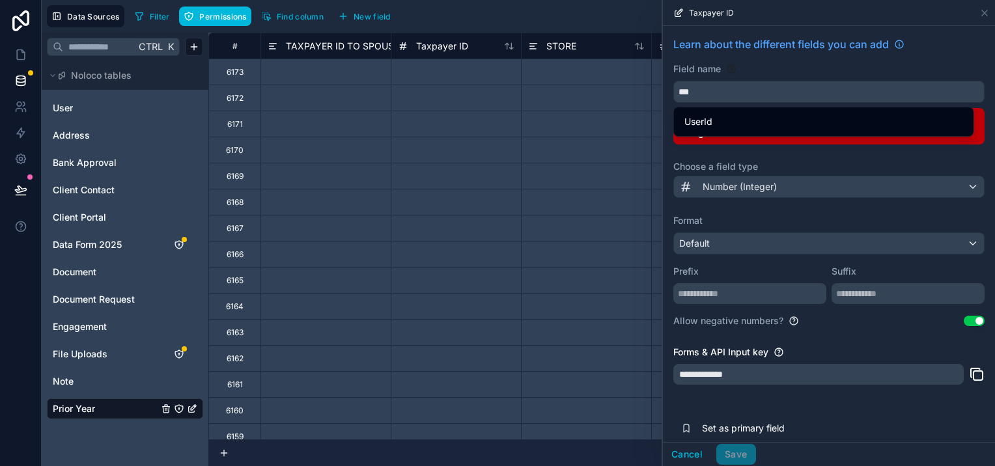
click at [891, 156] on div "**********" at bounding box center [829, 254] width 332 height 456
click at [718, 125] on div "UserId" at bounding box center [824, 122] width 279 height 16
type input "******"
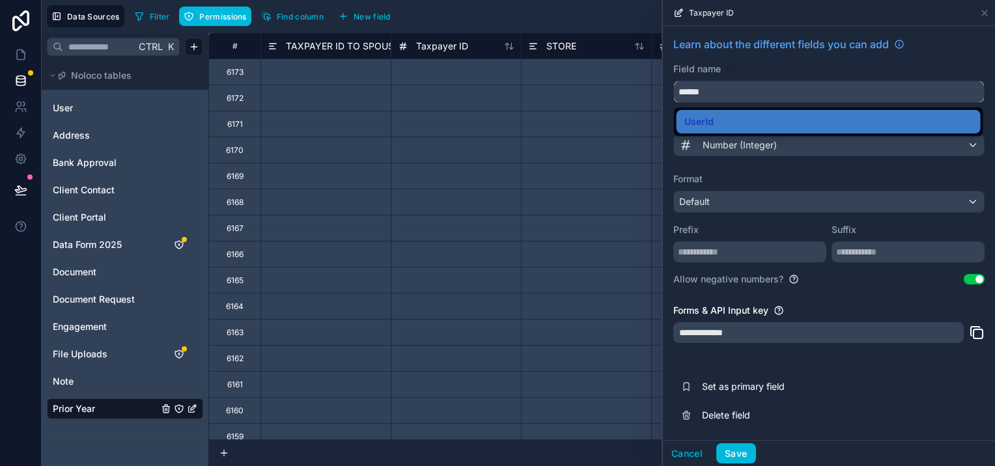
click at [740, 92] on input "******" at bounding box center [829, 91] width 310 height 21
drag, startPoint x: 703, startPoint y: 92, endPoint x: 666, endPoint y: 92, distance: 37.1
click at [666, 92] on div "**********" at bounding box center [829, 233] width 332 height 414
click at [906, 64] on div "Field name" at bounding box center [828, 69] width 311 height 13
click at [686, 457] on button "Cancel" at bounding box center [687, 454] width 48 height 21
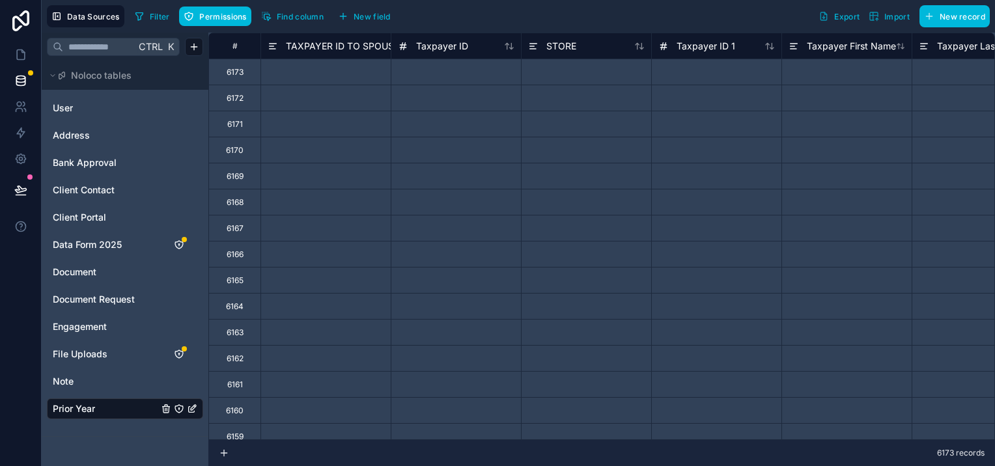
click at [148, 16] on button "Filter" at bounding box center [152, 17] width 45 height 20
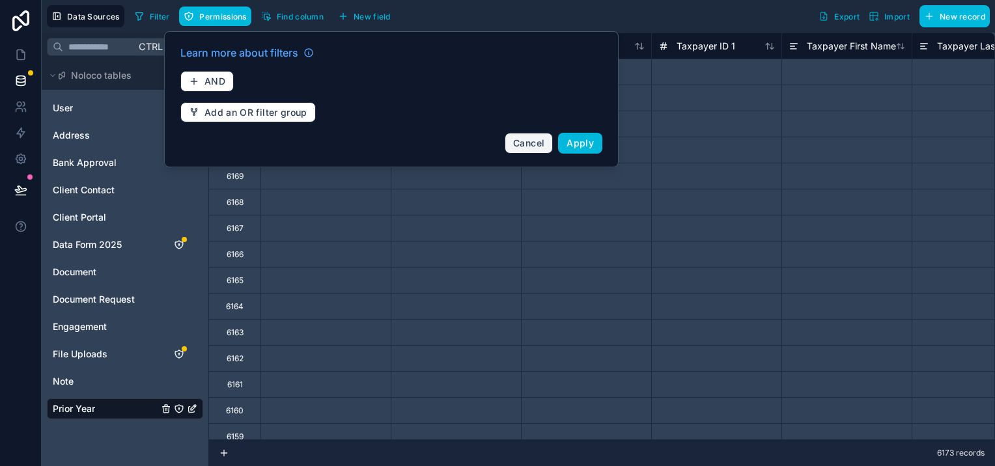
click at [515, 146] on span "Cancel" at bounding box center [528, 142] width 31 height 11
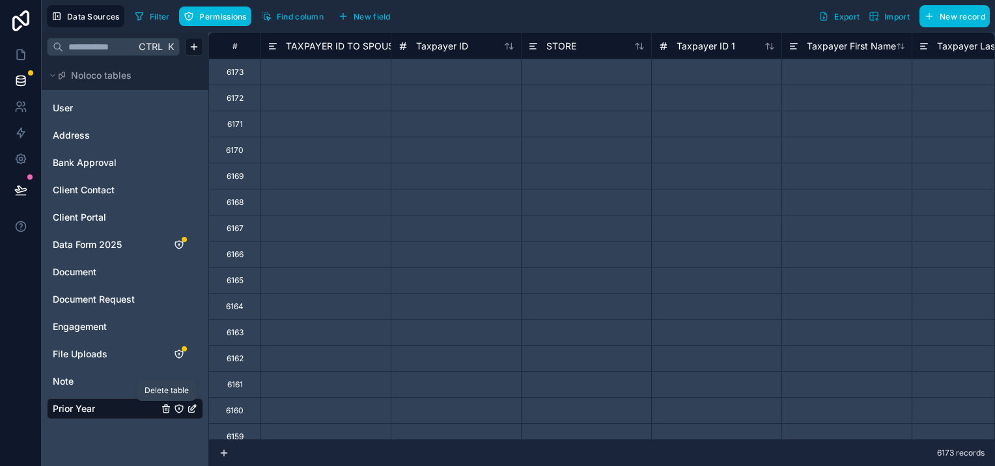
click at [165, 409] on icon "Prior Year" at bounding box center [165, 409] width 0 height 3
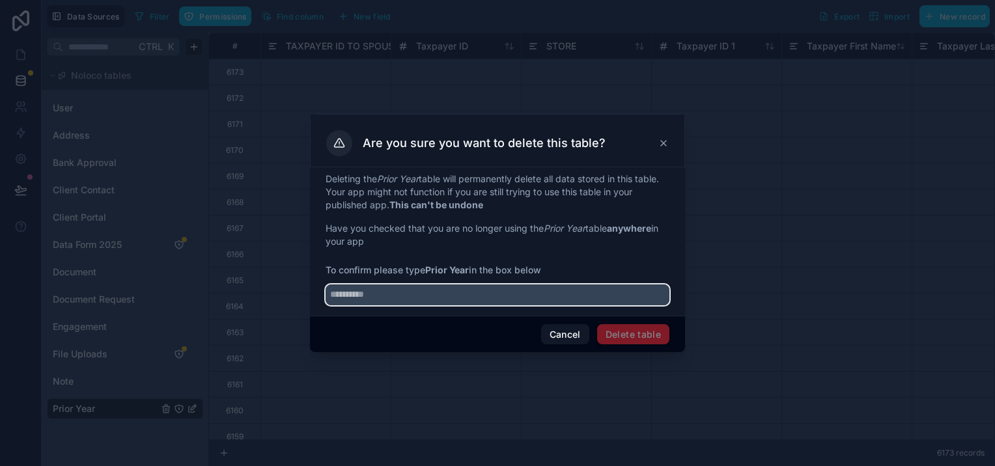
click at [369, 297] on input "text" at bounding box center [498, 295] width 344 height 21
type input "*"
type input "*******"
drag, startPoint x: 425, startPoint y: 297, endPoint x: 268, endPoint y: 297, distance: 157.0
click at [268, 297] on div "Are you sure you want to delete this table? Deleting the Prior Year table will …" at bounding box center [497, 233] width 995 height 466
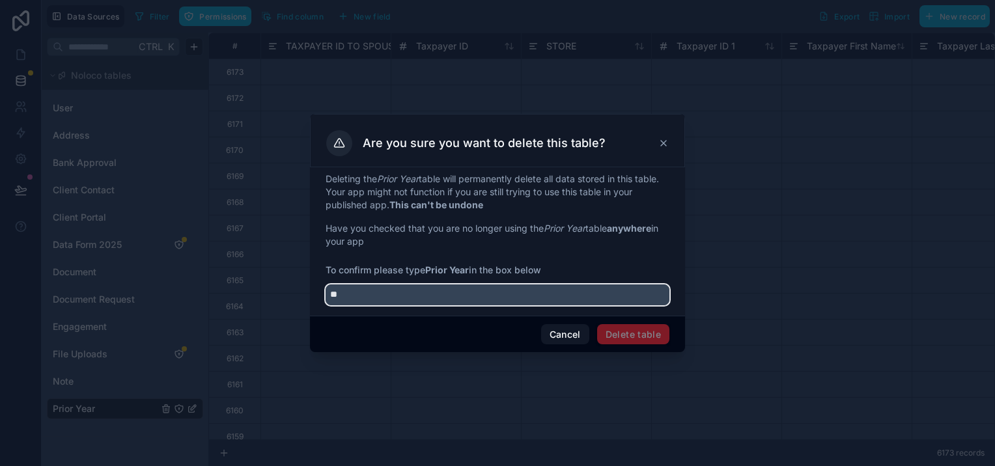
type input "*"
type input "**********"
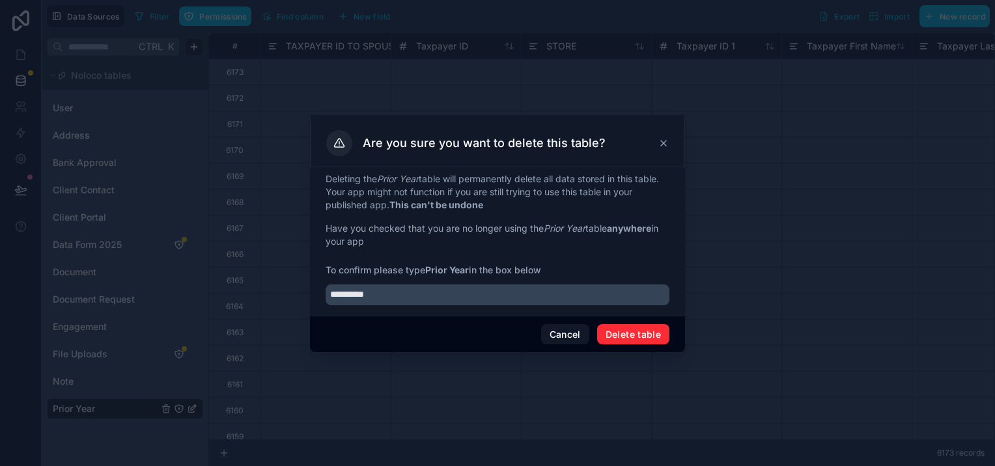
click at [633, 332] on button "Delete table" at bounding box center [633, 334] width 72 height 21
